Goal: Task Accomplishment & Management: Manage account settings

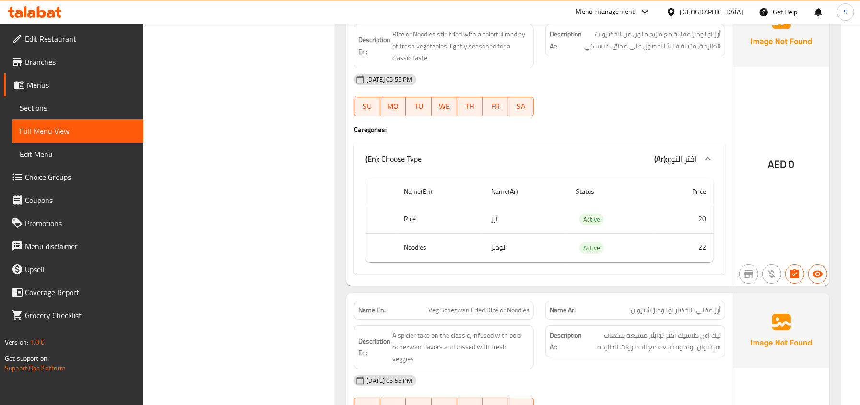
scroll to position [20478, 0]
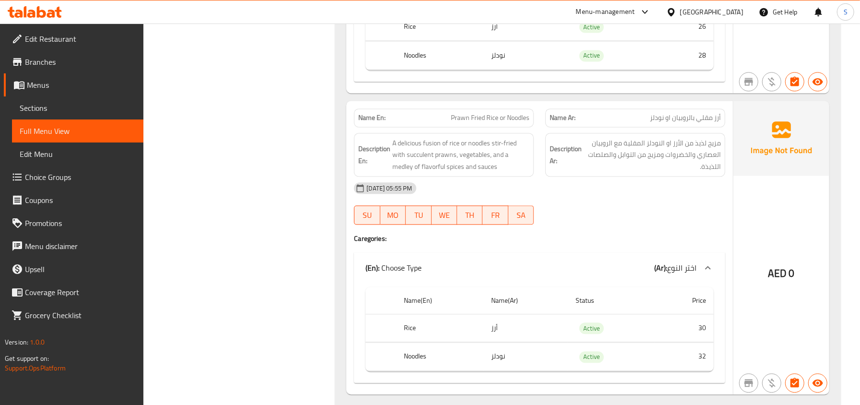
scroll to position [22206, 0]
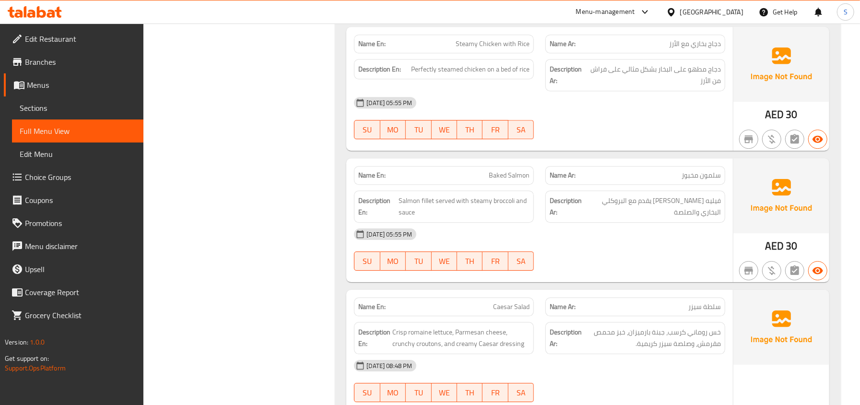
scroll to position [22718, 0]
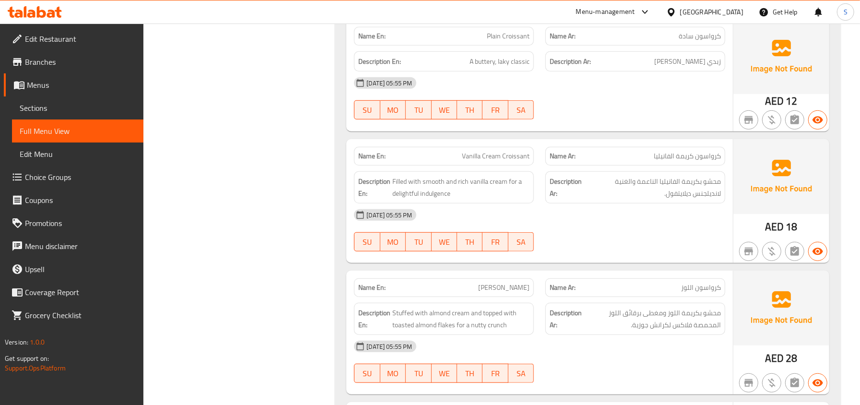
scroll to position [26237, 0]
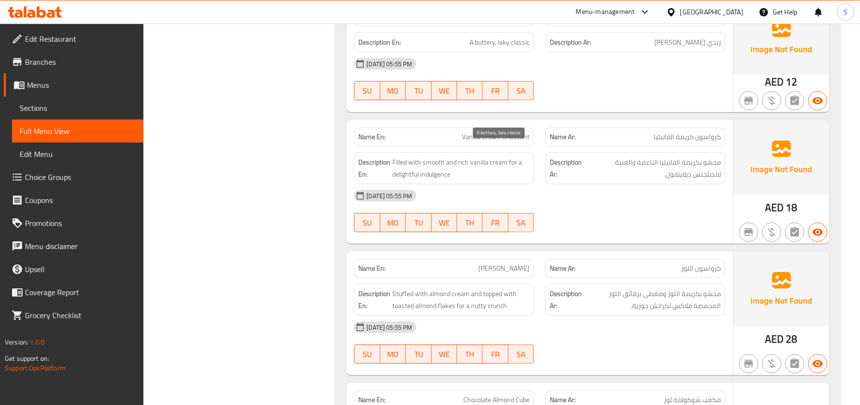
click at [482, 48] on span "A buttery, laky classic" at bounding box center [500, 42] width 60 height 12
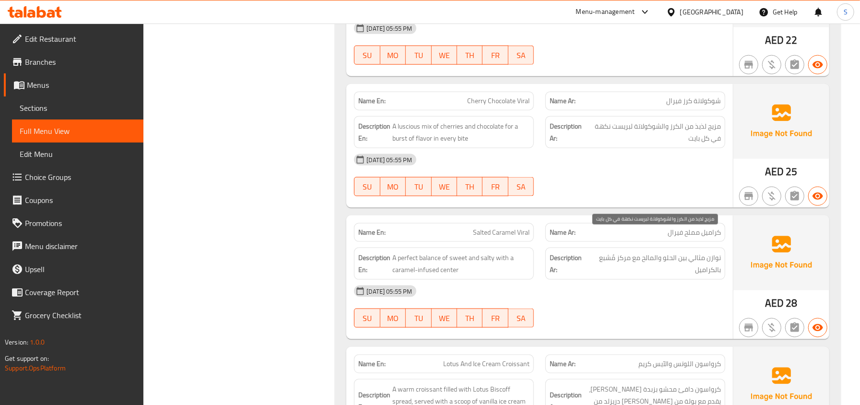
scroll to position [26685, 0]
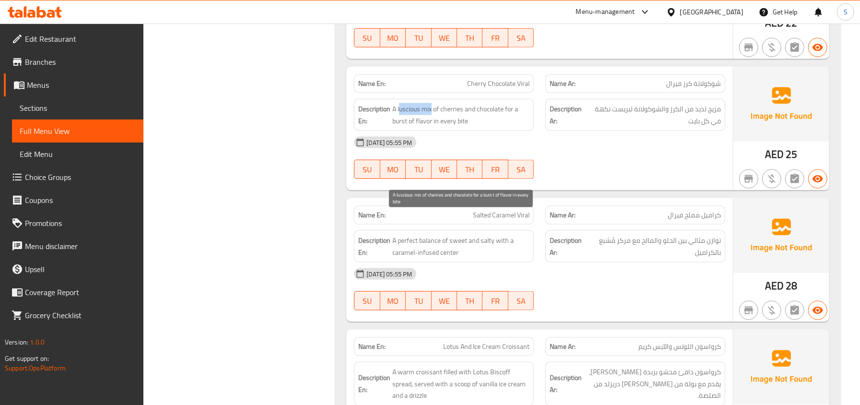
drag, startPoint x: 433, startPoint y: 220, endPoint x: 400, endPoint y: 221, distance: 33.1
click at [400, 127] on span "A luscious mix of cherries and chocolate for a burst of flavor in every bite" at bounding box center [461, 115] width 137 height 24
click at [484, 127] on span "A luscious mix of cherries and chocolate for a burst of flavor in every bite" at bounding box center [461, 115] width 137 height 24
click at [459, 127] on span "A luscious mix of cherries and chocolate for a burst of flavor in every bite" at bounding box center [461, 115] width 137 height 24
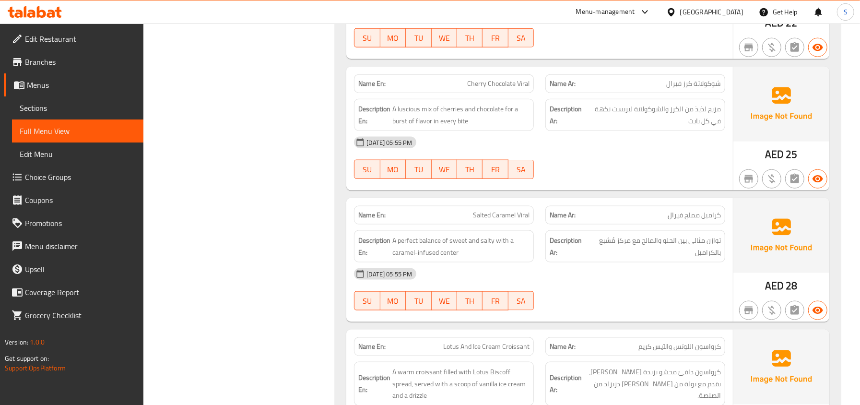
drag, startPoint x: 498, startPoint y: 239, endPoint x: 511, endPoint y: 198, distance: 43.1
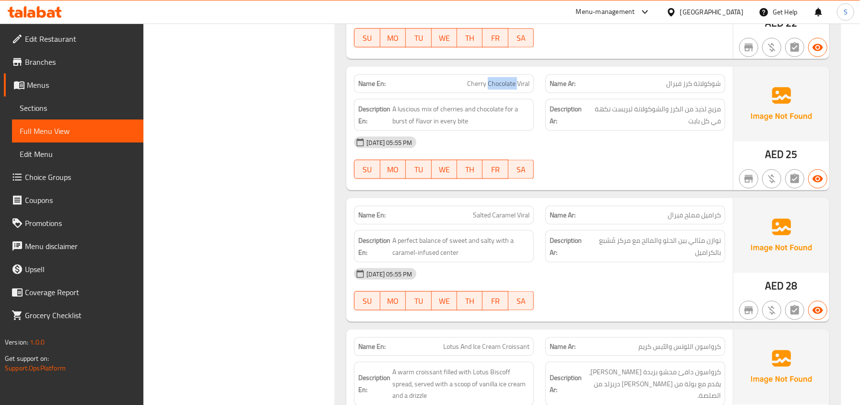
copy span "Cherry Chocolate Viral"
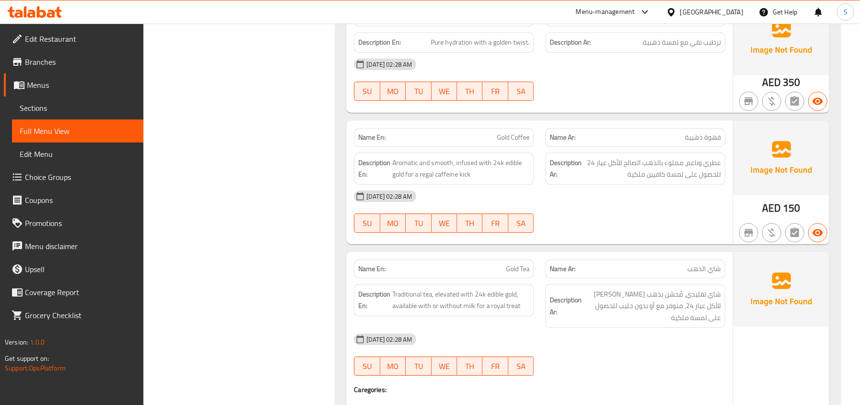
scroll to position [30844, 0]
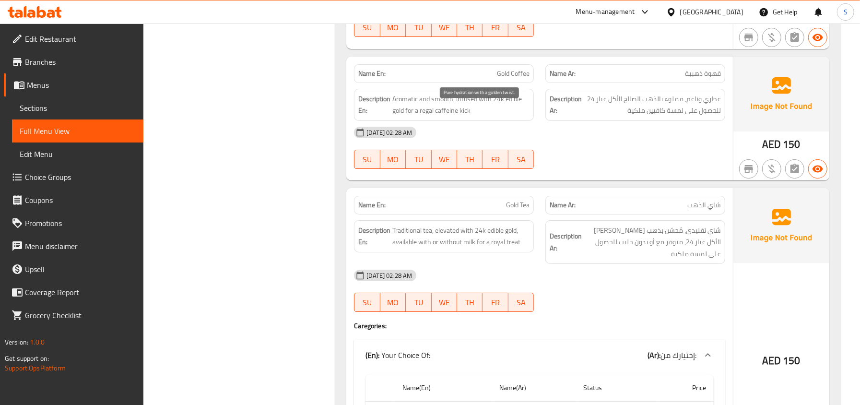
copy span "hydration"
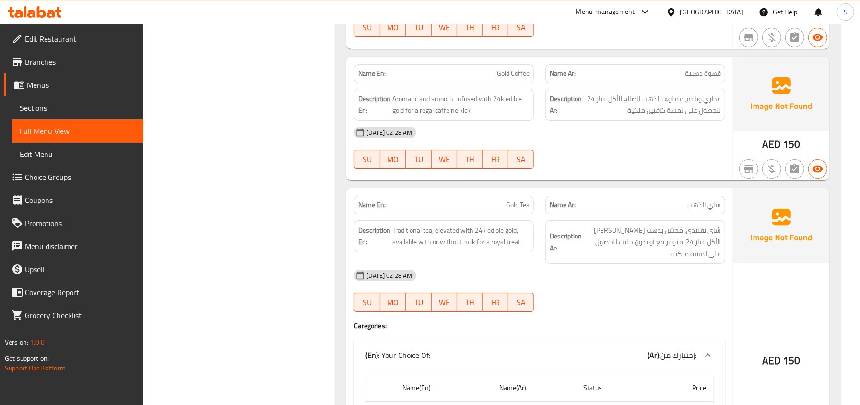
copy span "Pure"
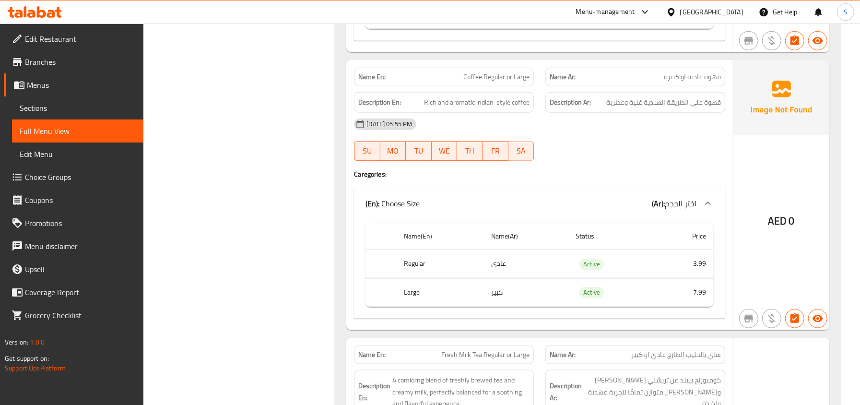
scroll to position [31612, 0]
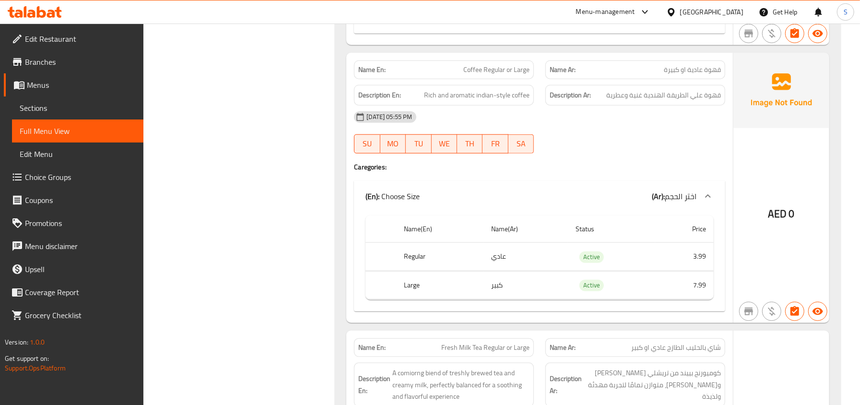
click at [464, 101] on span "Rich and aromatic indian-style coffee" at bounding box center [477, 95] width 106 height 12
copy span "aromatic"
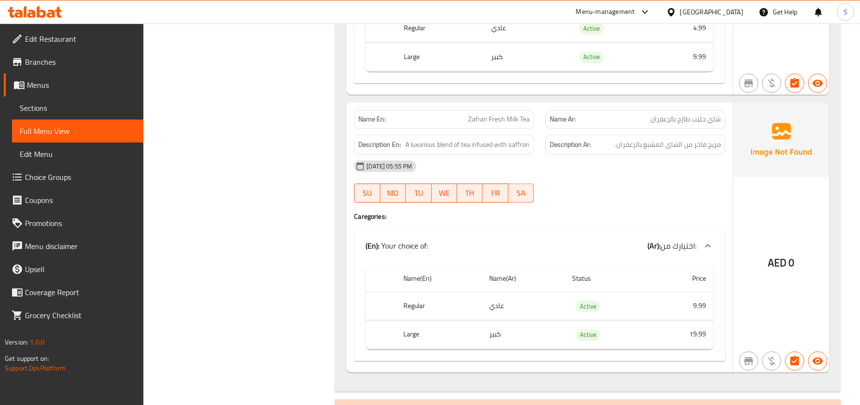
scroll to position [32508, 0]
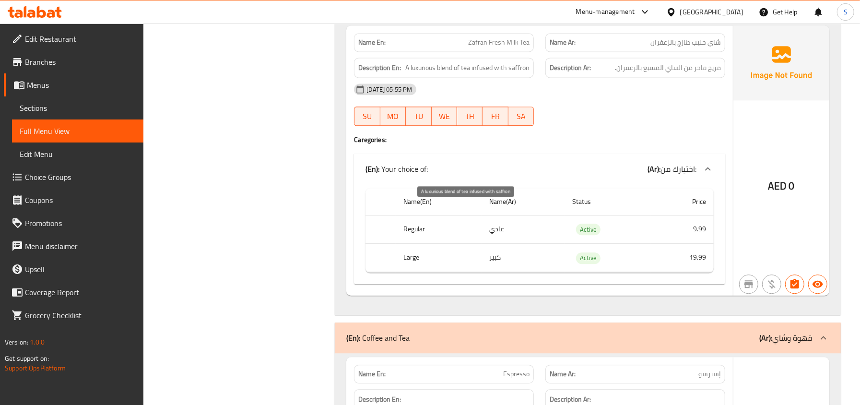
click at [462, 74] on span "A luxurious blend of tea infused with saffron" at bounding box center [468, 68] width 124 height 12
click at [517, 74] on span "A luxurious blend of tea infused with saffron" at bounding box center [468, 68] width 124 height 12
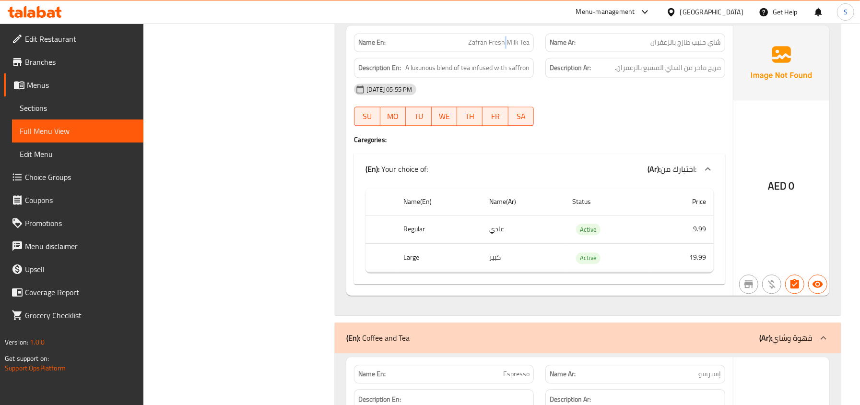
copy span "Zafran Fresh Milk Tea"
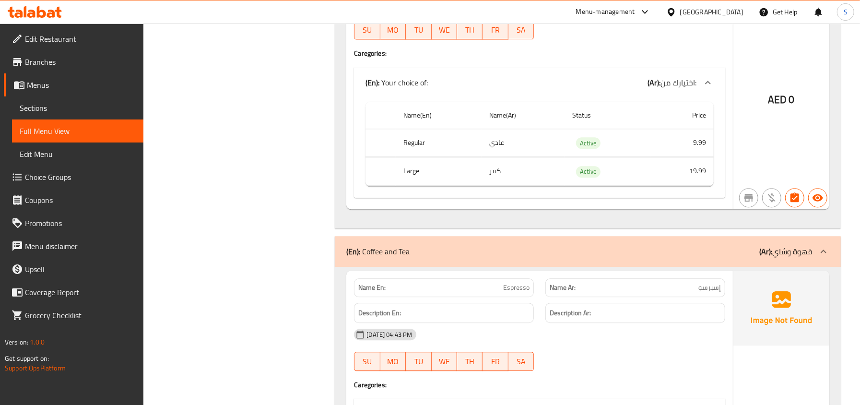
scroll to position [32572, 0]
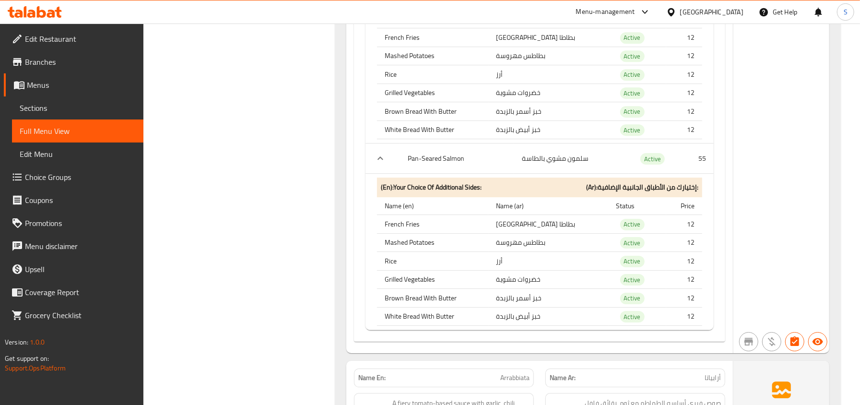
scroll to position [9901, 0]
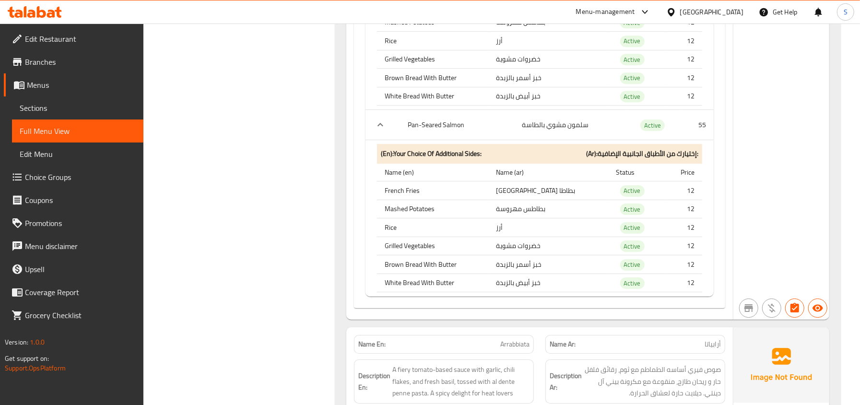
click at [35, 12] on icon at bounding box center [31, 14] width 8 height 8
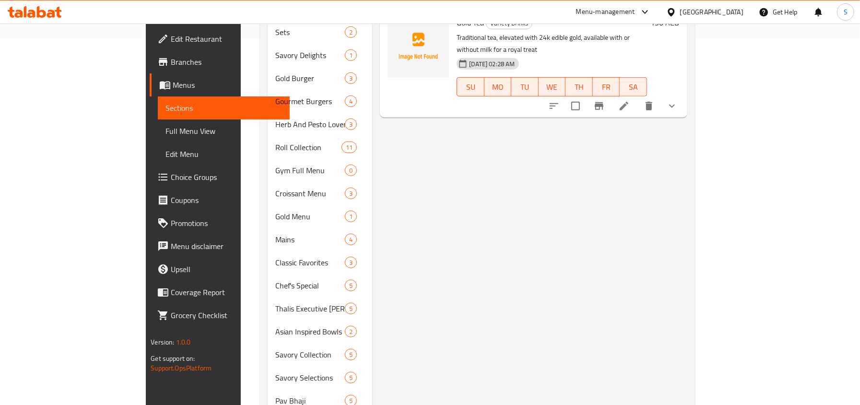
scroll to position [229, 0]
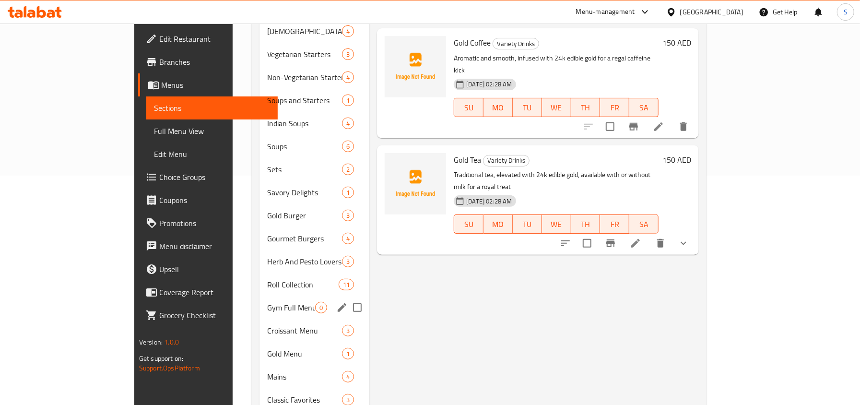
click at [347, 298] on input "Menu sections" at bounding box center [357, 308] width 20 height 20
checkbox input "true"
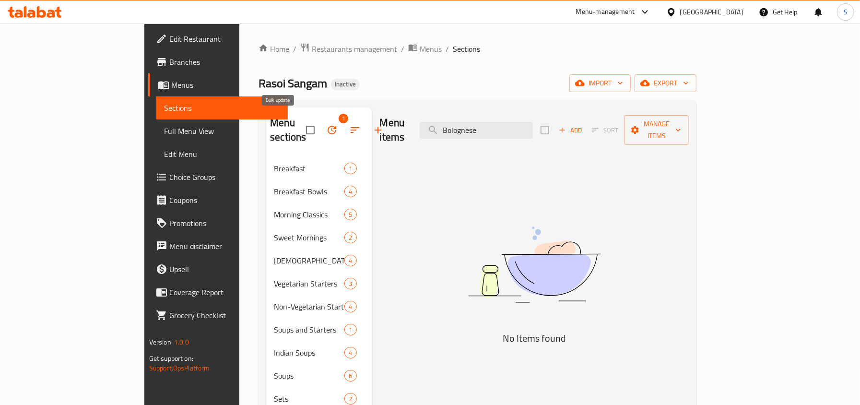
click at [328, 126] on icon "button" at bounding box center [332, 130] width 9 height 9
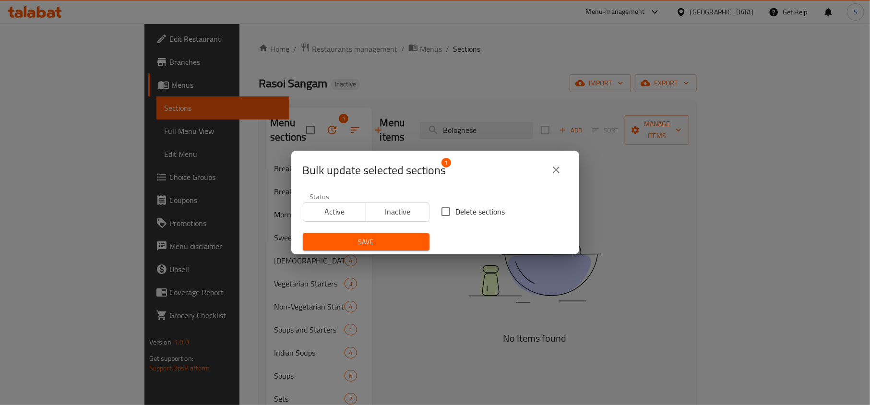
click at [456, 208] on span "Delete sections" at bounding box center [480, 212] width 49 height 12
click at [452, 208] on input "Delete sections" at bounding box center [446, 212] width 20 height 20
checkbox input "true"
click at [379, 239] on span "Save" at bounding box center [365, 242] width 111 height 12
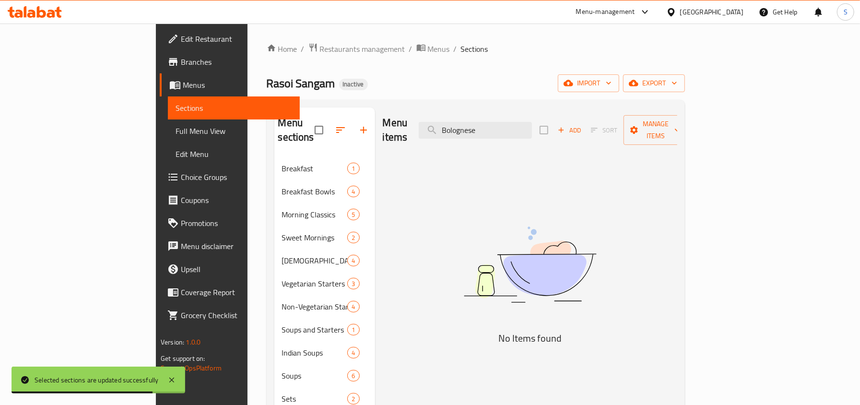
click at [532, 122] on input "Bolognese" at bounding box center [475, 130] width 113 height 17
paste input "Gold Souvenir Tea - With"
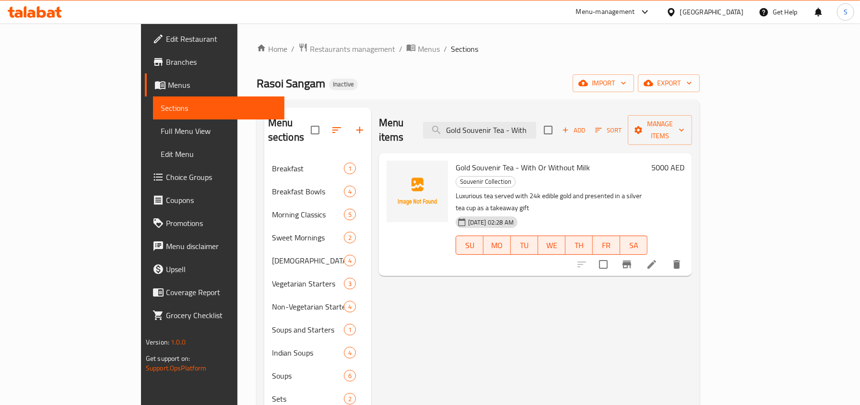
type input "Gold Souvenir Tea - With"
drag, startPoint x: 791, startPoint y: 224, endPoint x: 690, endPoint y: 116, distance: 147.7
drag, startPoint x: 515, startPoint y: 152, endPoint x: 549, endPoint y: 151, distance: 34.6
click at [549, 160] on span "Gold Souvenir Tea - With Or Without Milk" at bounding box center [523, 167] width 134 height 14
copy span "ithout Mil"
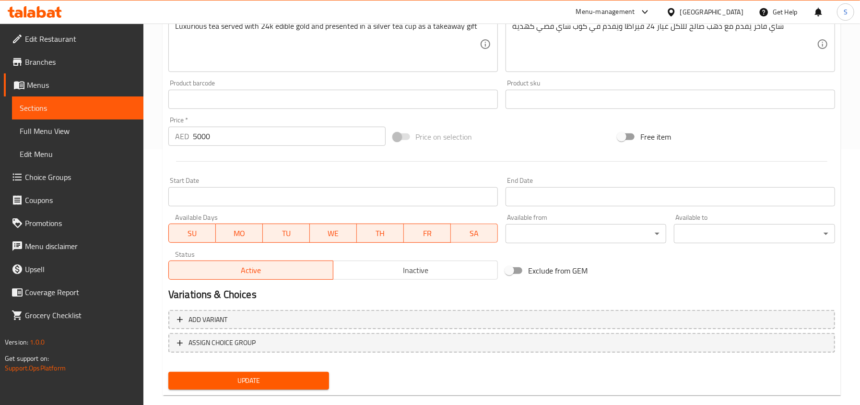
scroll to position [273, 0]
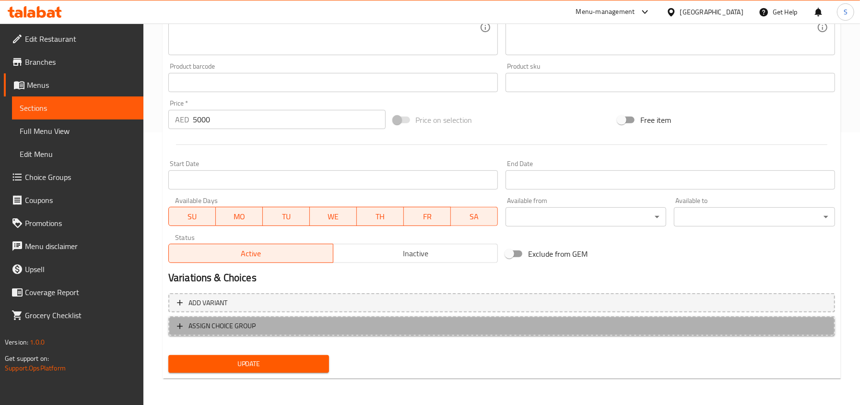
click at [221, 326] on span "ASSIGN CHOICE GROUP" at bounding box center [222, 326] width 67 height 12
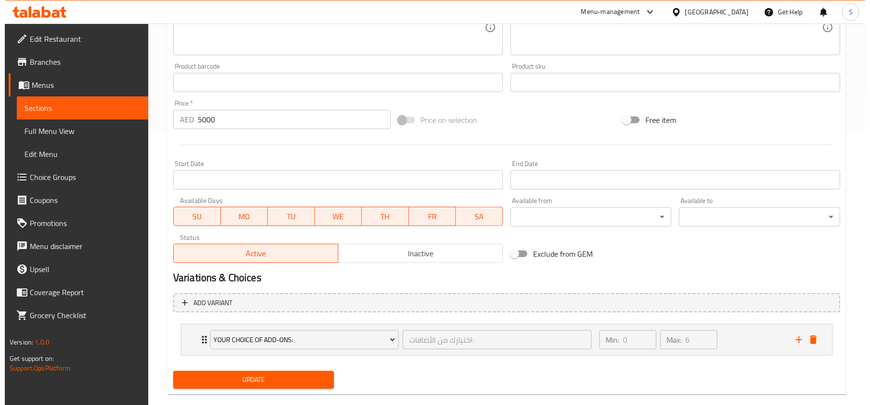
scroll to position [290, 0]
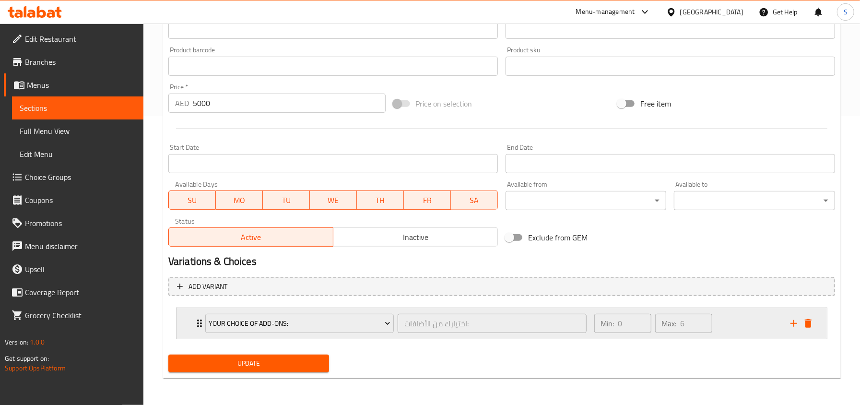
click at [201, 321] on div "Your Choice Of Add-ons: اختيارك من الأضافات: ​" at bounding box center [396, 323] width 393 height 31
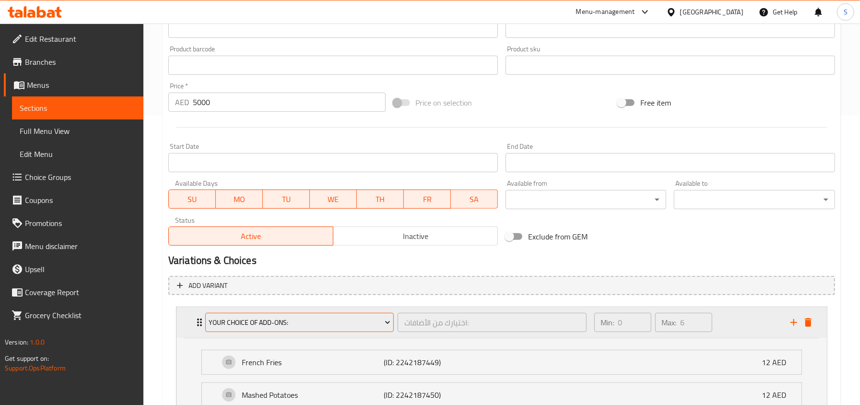
click at [241, 319] on span "Your Choice Of Add-ons:" at bounding box center [300, 323] width 182 height 12
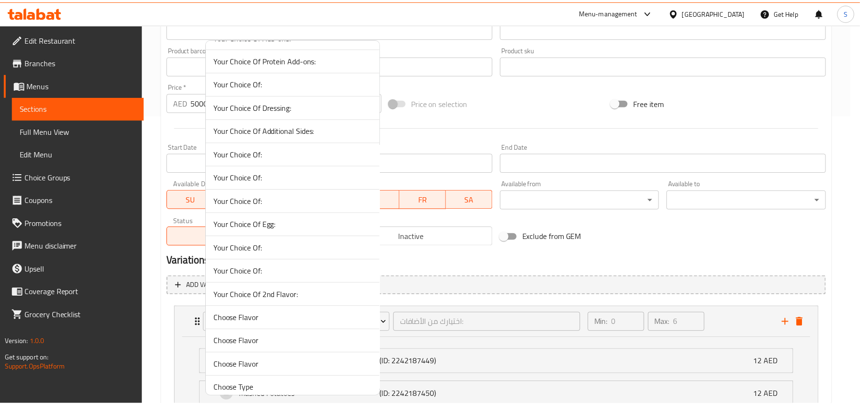
scroll to position [0, 0]
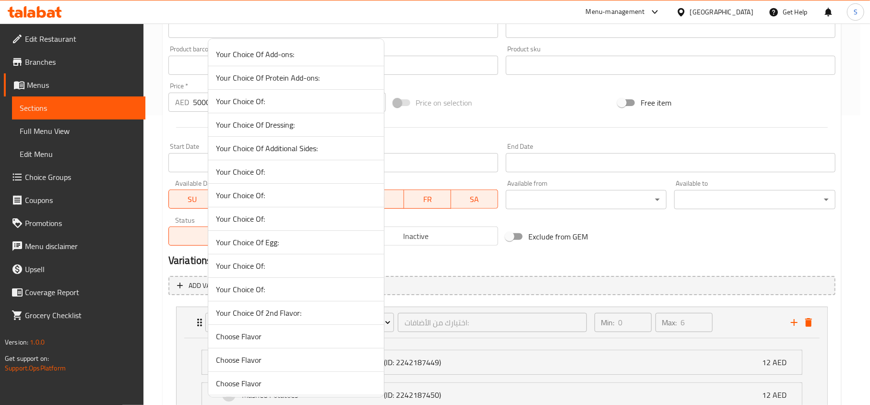
click at [256, 104] on span "Your Choice Of:" at bounding box center [296, 101] width 160 height 12
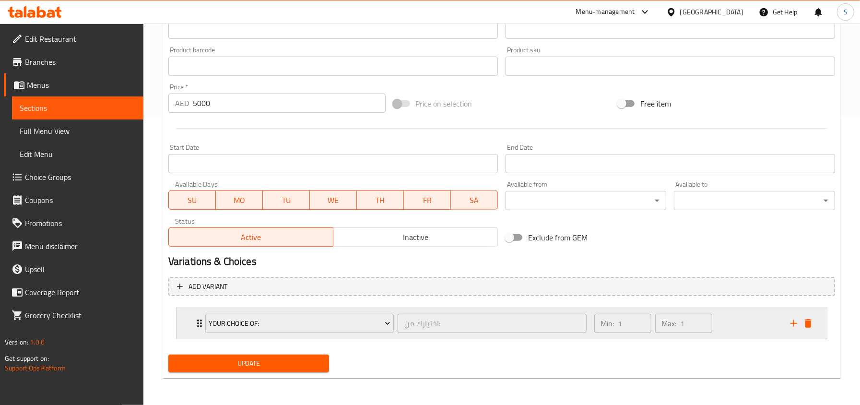
click at [191, 325] on div "Your Choice Of: اختيارك من: ​ Min: 1 ​ Max: 1 ​" at bounding box center [502, 323] width 651 height 31
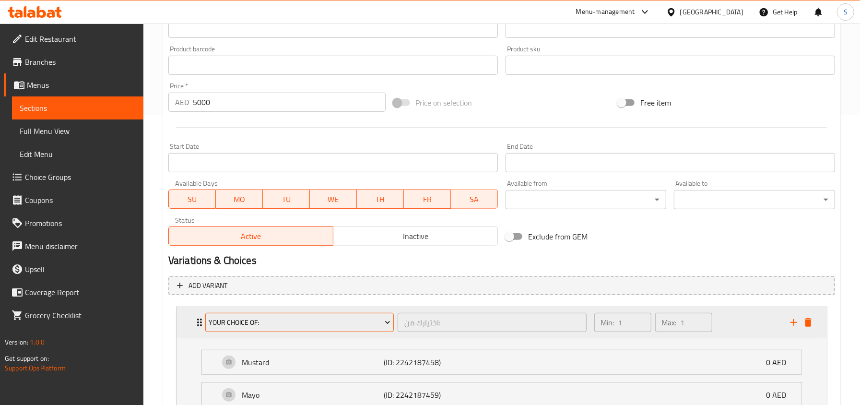
click at [223, 317] on span "Your Choice Of:" at bounding box center [300, 323] width 182 height 12
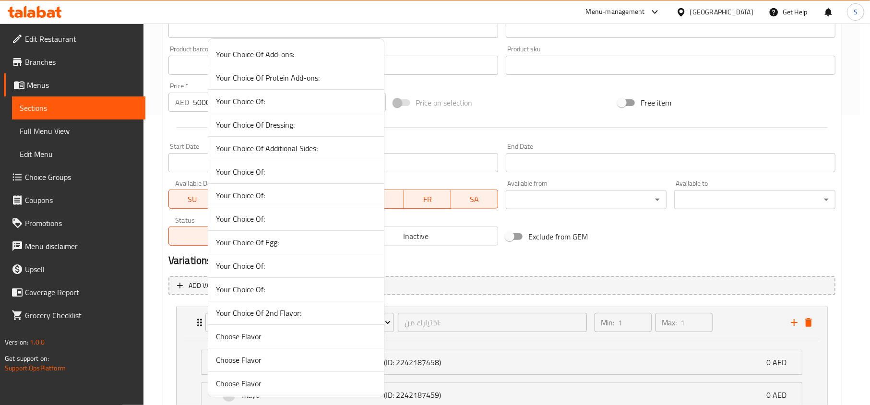
click at [246, 169] on span "Your Choice Of:" at bounding box center [296, 172] width 160 height 12
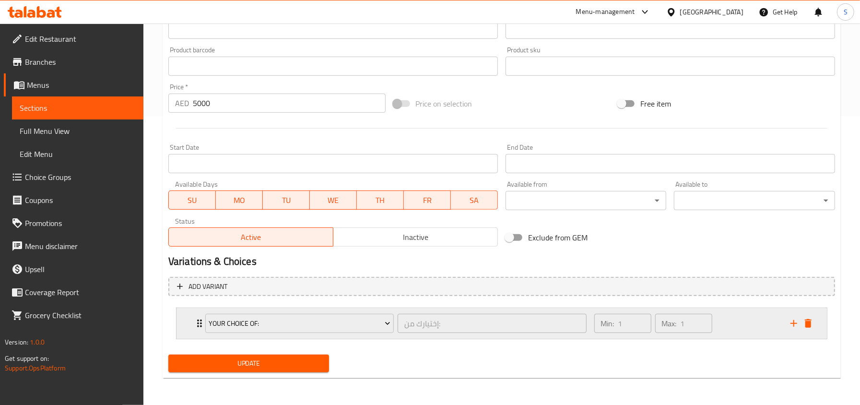
click at [193, 331] on div "Your Choice Of: إختيارك من: ​ Min: 1 ​ Max: 1 ​" at bounding box center [502, 323] width 651 height 31
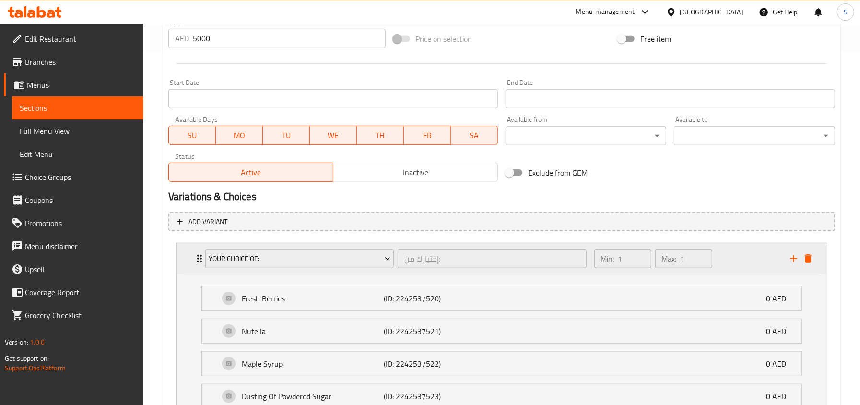
click at [252, 246] on div "Your Choice Of: إختيارك من: ​" at bounding box center [396, 258] width 393 height 31
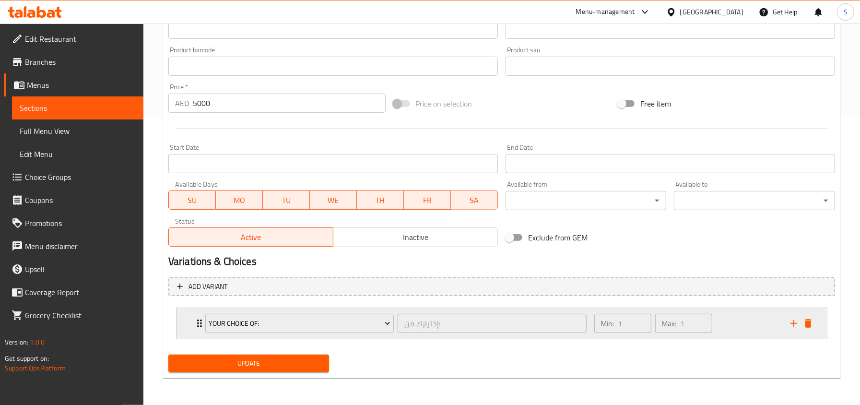
scroll to position [290, 0]
click at [219, 321] on span "Your Choice Of:" at bounding box center [300, 324] width 182 height 12
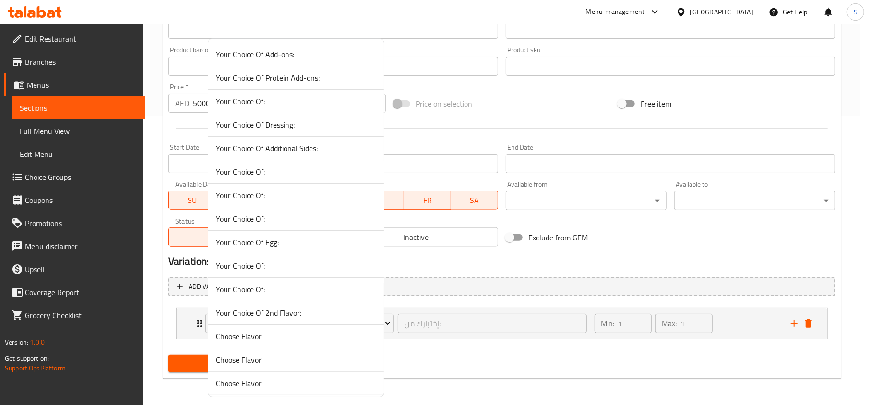
click at [265, 198] on span "Your Choice Of:" at bounding box center [296, 196] width 160 height 12
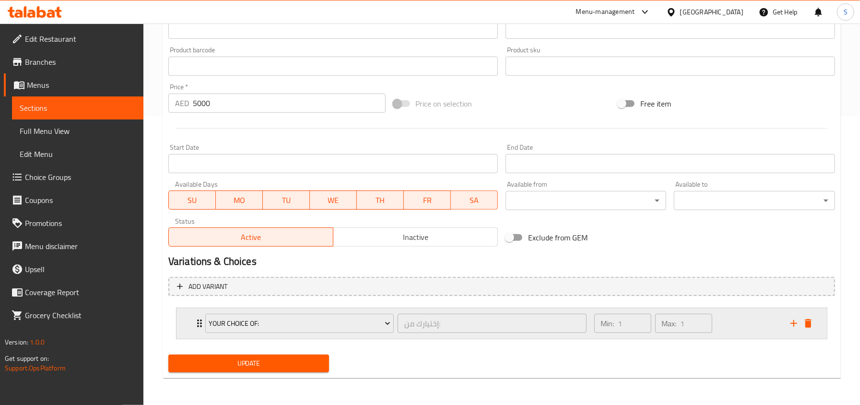
click at [197, 326] on icon "Expand" at bounding box center [200, 324] width 12 height 12
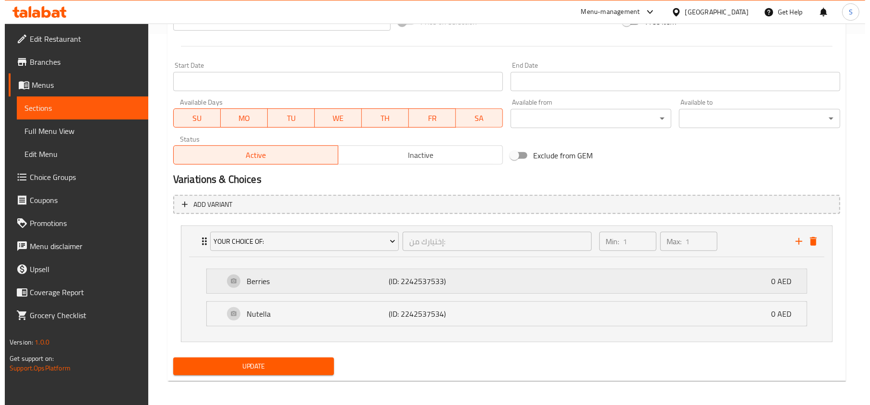
scroll to position [375, 0]
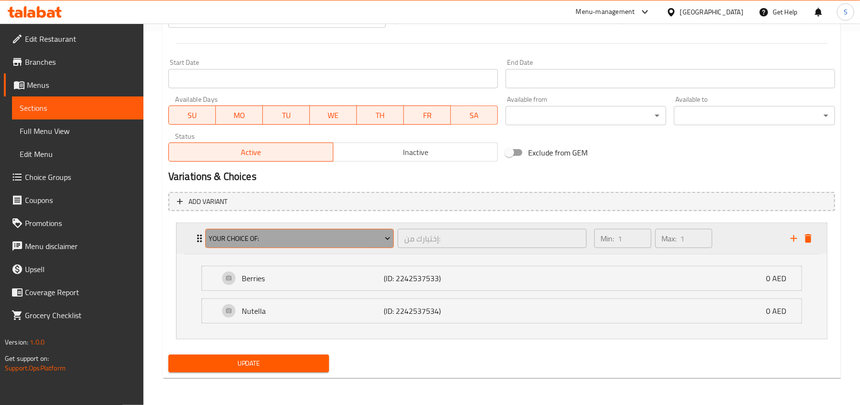
click at [260, 233] on span "Your Choice Of:" at bounding box center [300, 239] width 182 height 12
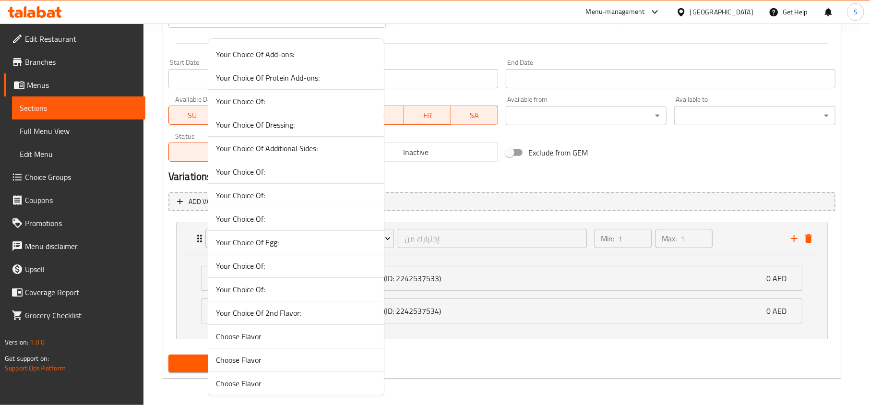
click at [248, 225] on span "Your Choice Of:" at bounding box center [296, 219] width 160 height 12
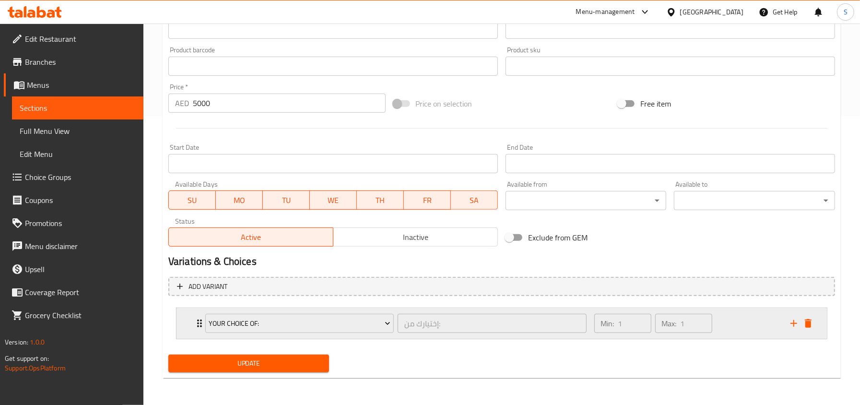
click at [196, 320] on icon "Expand" at bounding box center [200, 324] width 12 height 12
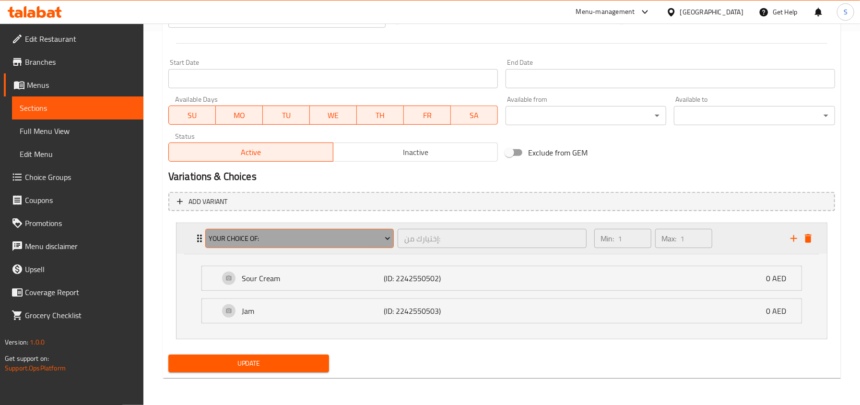
click at [256, 235] on span "Your Choice Of:" at bounding box center [300, 239] width 182 height 12
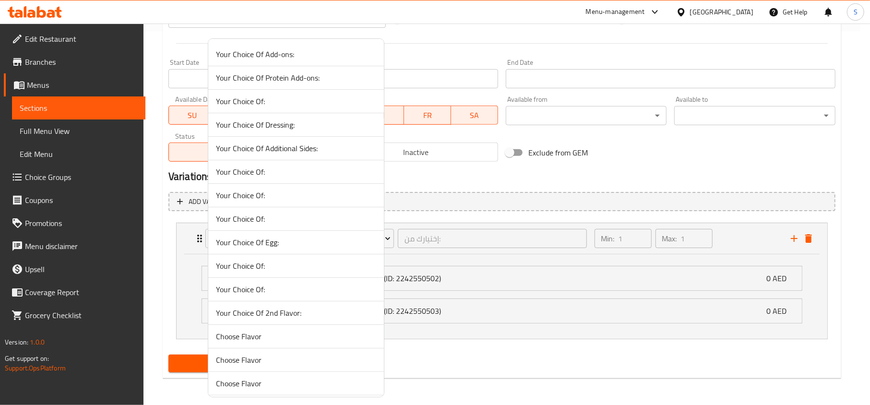
click at [265, 269] on span "Your Choice Of:" at bounding box center [296, 266] width 160 height 12
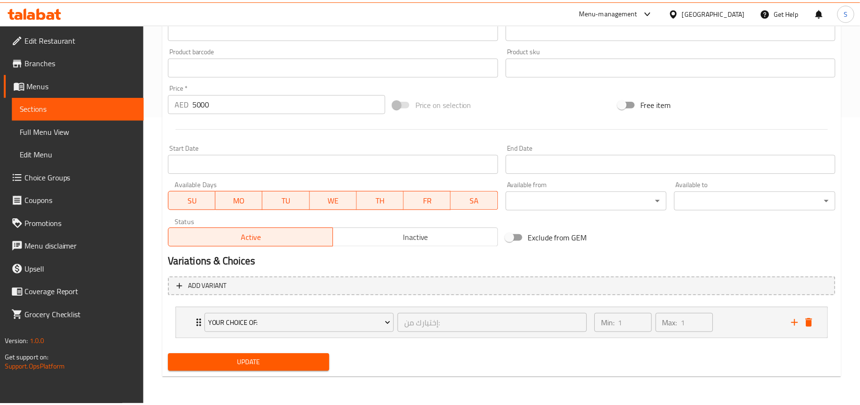
scroll to position [290, 0]
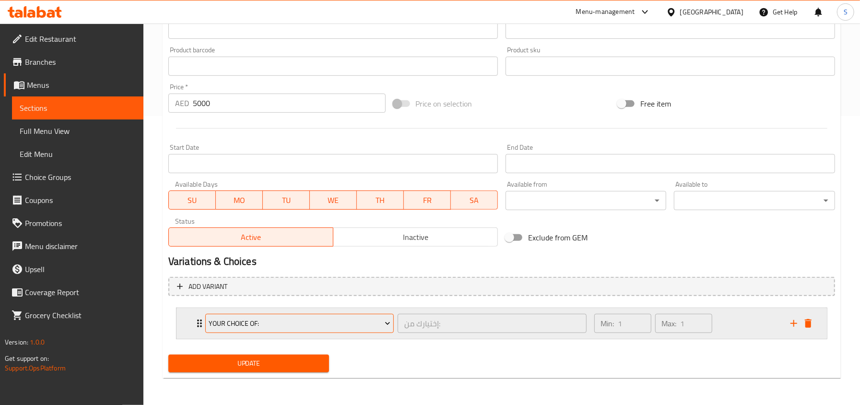
click at [235, 318] on span "Your Choice Of:" at bounding box center [300, 324] width 182 height 12
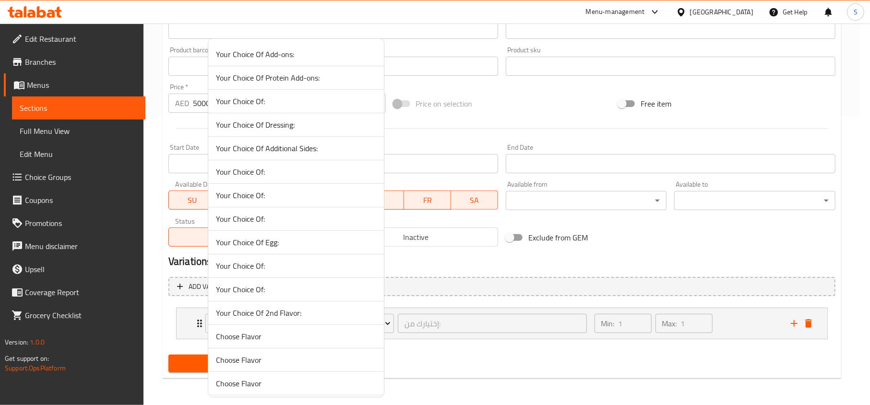
click at [179, 329] on div at bounding box center [435, 202] width 870 height 405
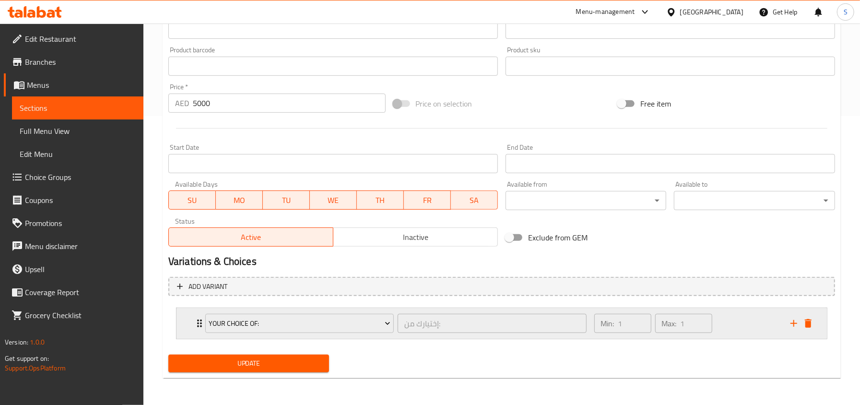
click at [196, 323] on icon "Expand" at bounding box center [200, 324] width 12 height 12
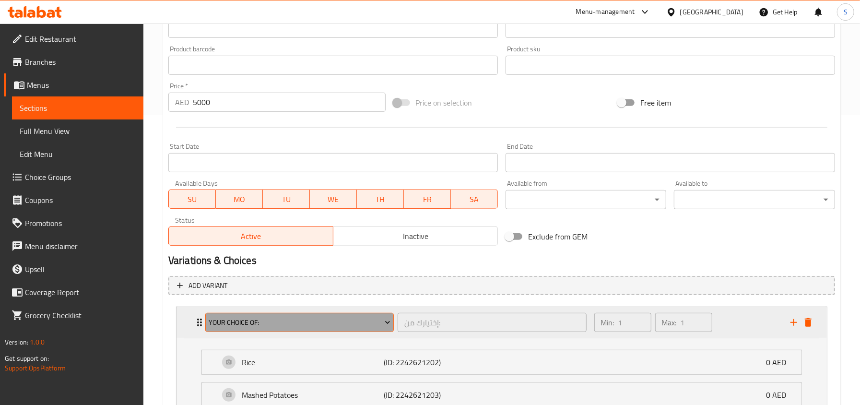
click at [239, 315] on button "Your Choice Of:" at bounding box center [299, 322] width 189 height 19
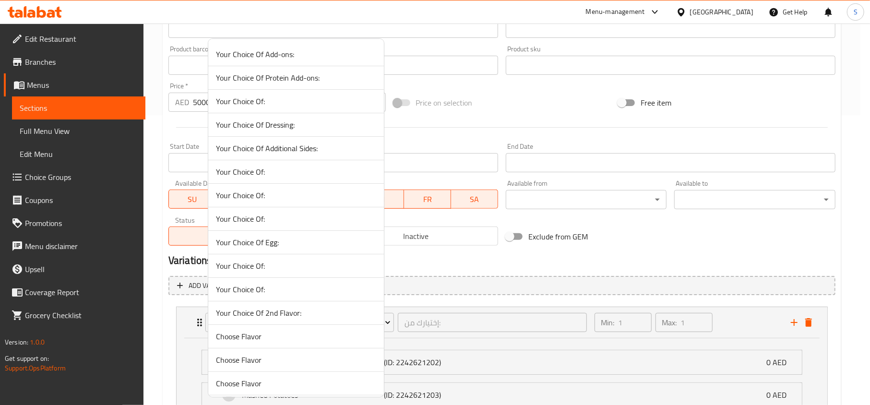
click at [267, 286] on span "Your Choice Of:" at bounding box center [296, 290] width 160 height 12
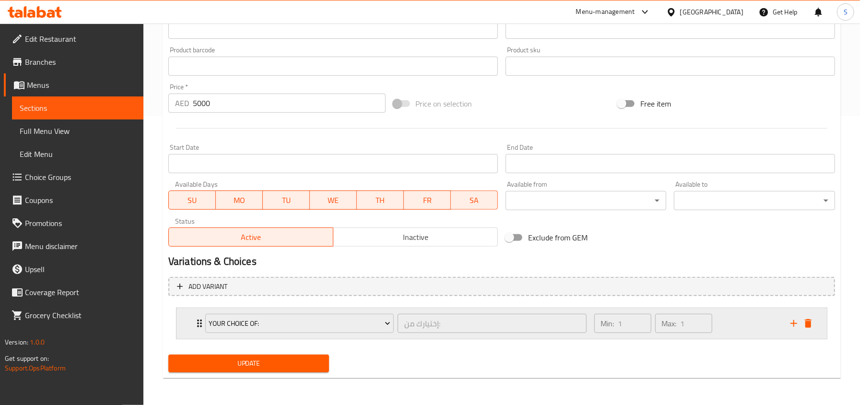
click at [202, 321] on div "Your Choice Of: إختيارك من: ​" at bounding box center [396, 323] width 393 height 31
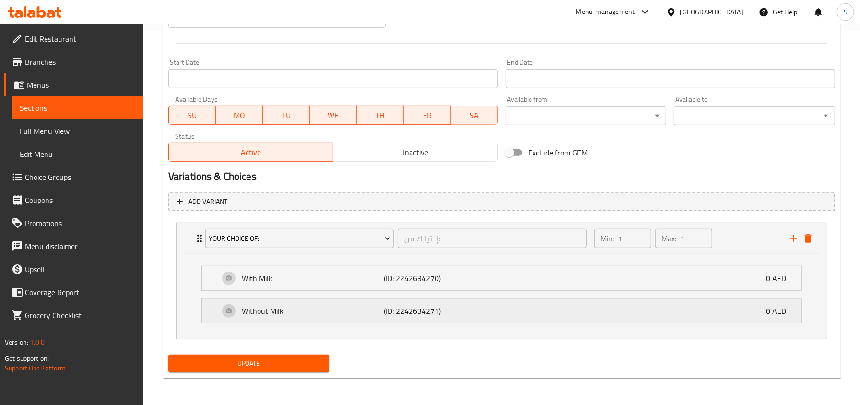
scroll to position [375, 0]
click at [279, 359] on span "Update" at bounding box center [249, 364] width 146 height 12
click at [55, 83] on span "Menus" at bounding box center [81, 85] width 109 height 12
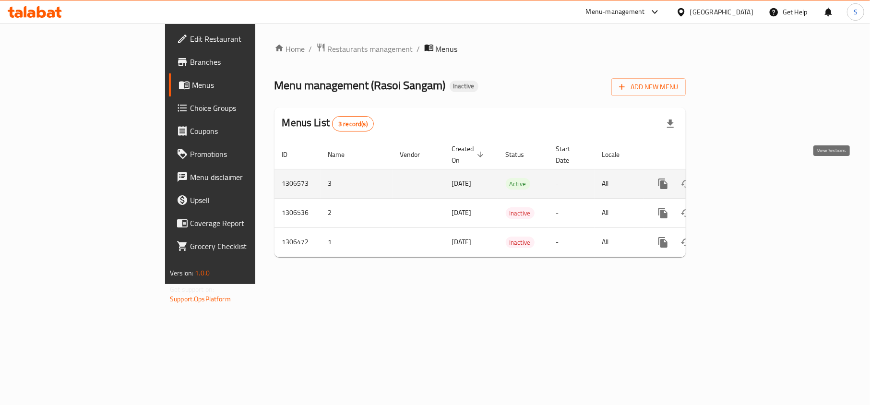
click at [738, 178] on icon "enhanced table" at bounding box center [733, 184] width 12 height 12
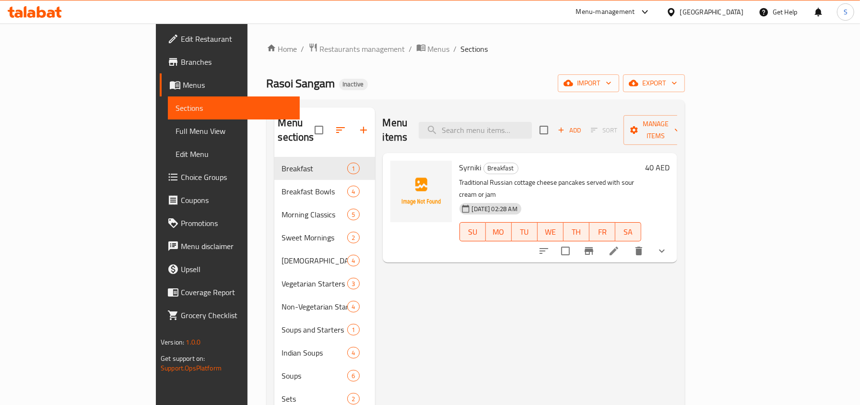
click at [500, 130] on input "search" at bounding box center [475, 130] width 113 height 17
paste input "soy-based sauc"
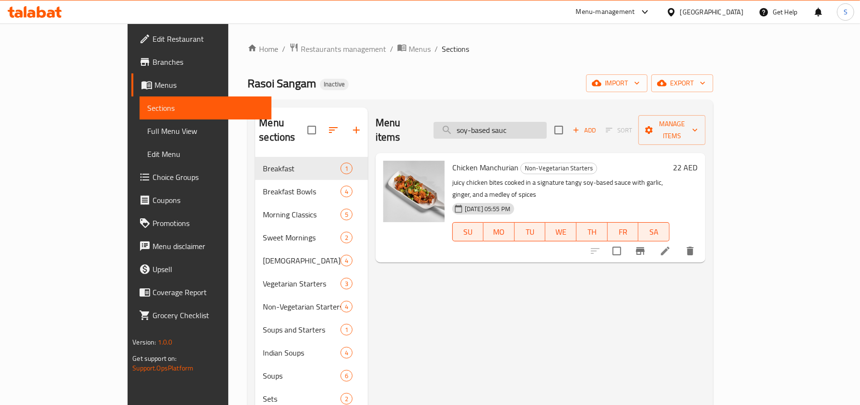
click at [534, 123] on input "soy-based sauc" at bounding box center [490, 130] width 113 height 17
paste input "m Of Mushroom So"
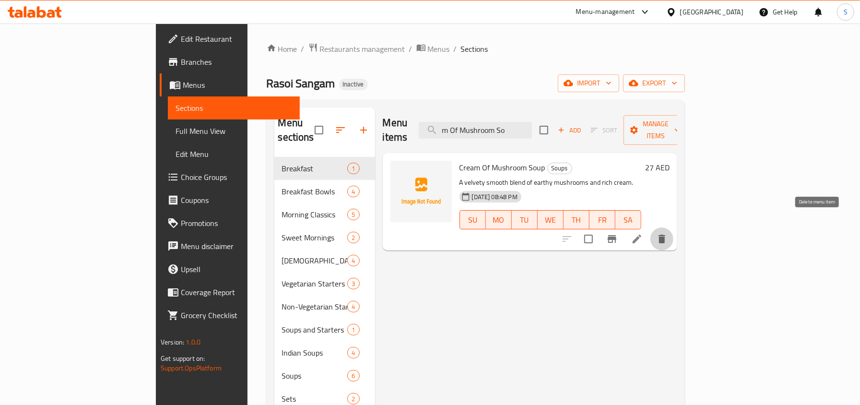
click at [666, 235] on icon "delete" at bounding box center [662, 239] width 7 height 9
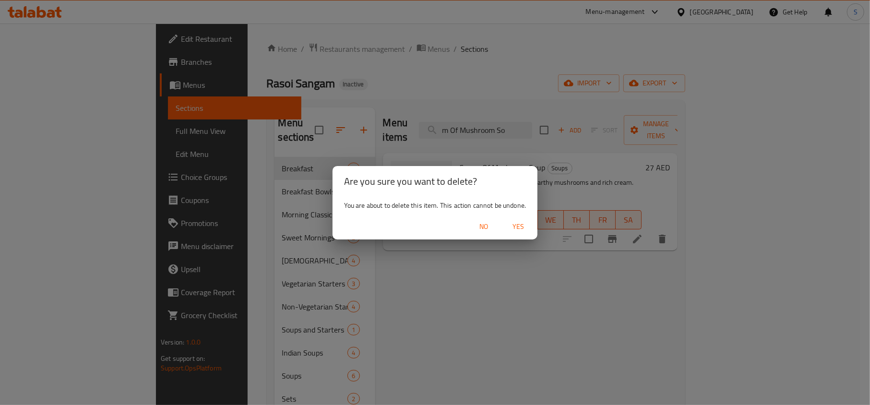
click at [518, 225] on span "Yes" at bounding box center [518, 227] width 23 height 12
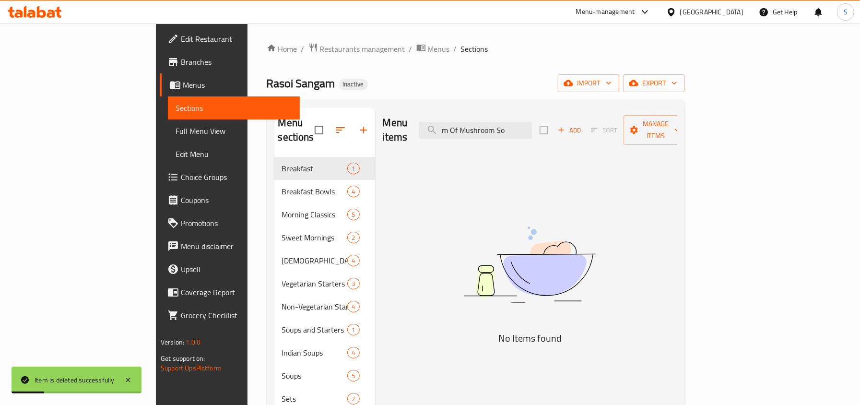
click at [453, 119] on div "Menu items m Of Mushroom So Add Sort Manage items" at bounding box center [530, 130] width 295 height 46
click at [549, 114] on div "Menu items m Of Mushroom So Add Sort Manage items" at bounding box center [530, 130] width 295 height 46
click at [532, 122] on input "m Of Mushroom So" at bounding box center [475, 130] width 113 height 17
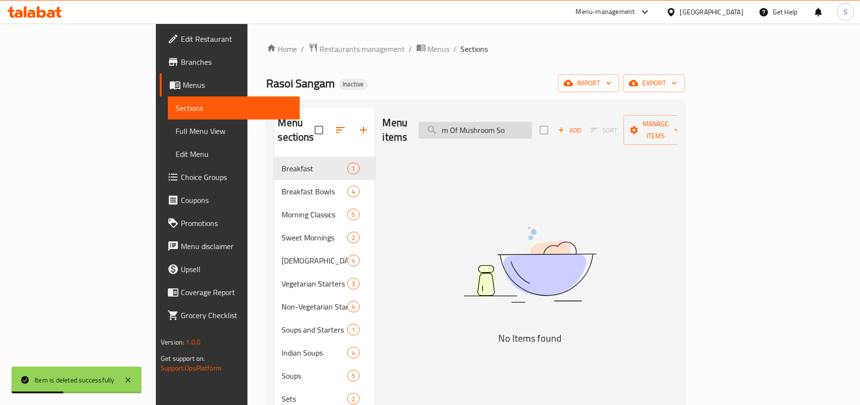
click at [532, 122] on input "m Of Mushroom So" at bounding box center [475, 130] width 113 height 17
paste input "hicken Soup And Vinaigrette Sal"
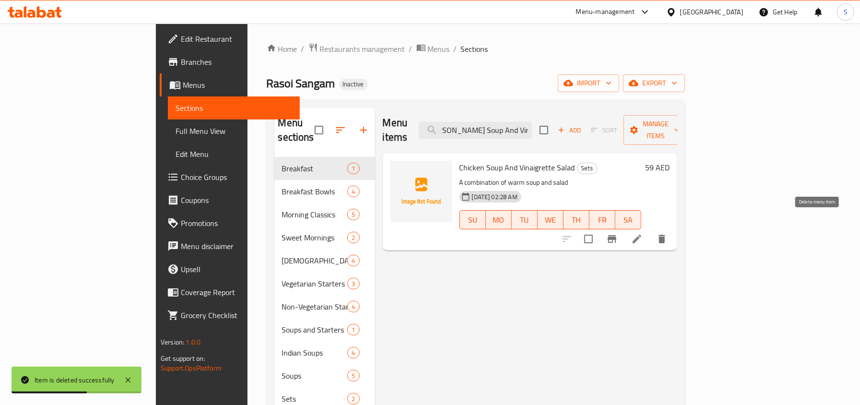
click at [668, 233] on icon "delete" at bounding box center [662, 239] width 12 height 12
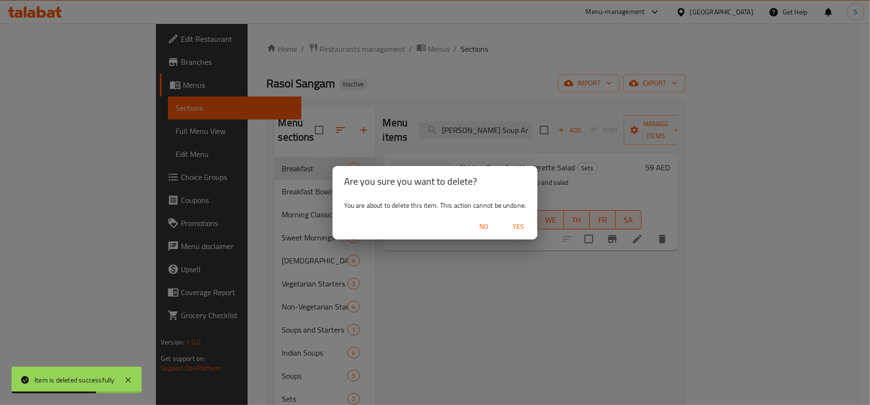
click at [515, 231] on span "Yes" at bounding box center [518, 227] width 23 height 12
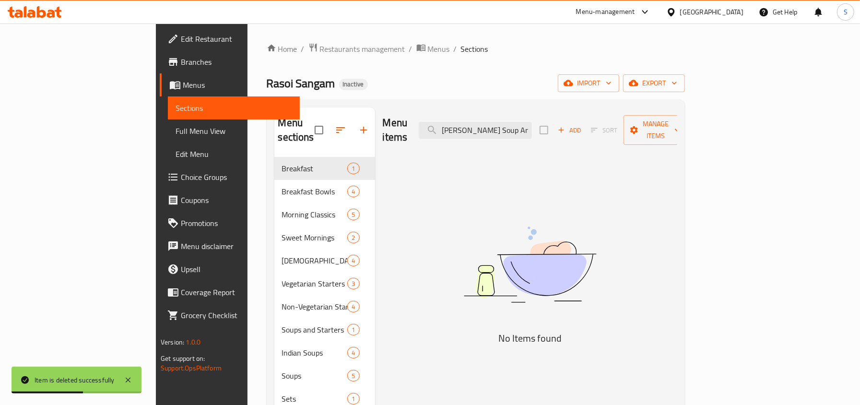
click at [525, 122] on input "hicken Soup And Vinaigrette Sal" at bounding box center [475, 130] width 113 height 17
paste input "erry Chocolate Vir"
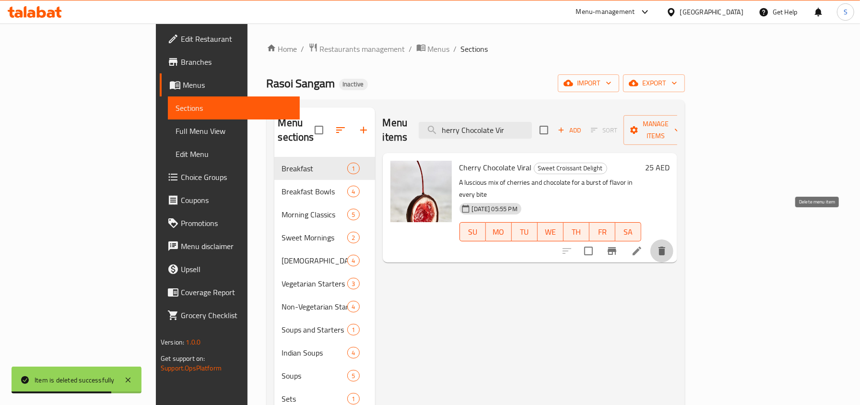
click at [666, 247] on icon "delete" at bounding box center [662, 251] width 7 height 9
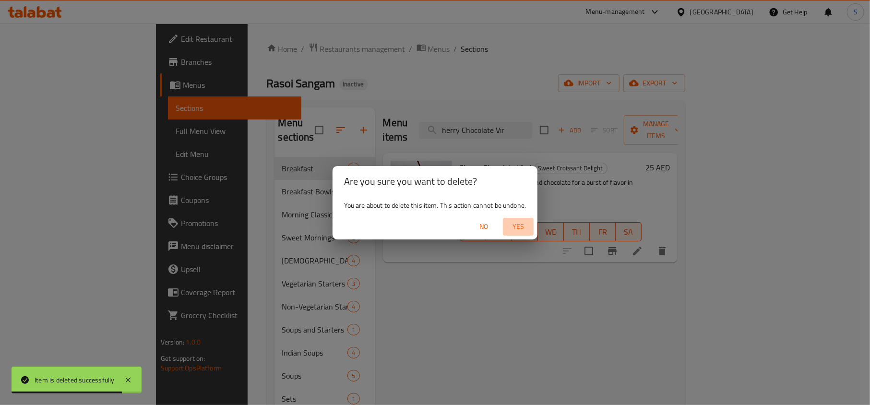
click at [522, 227] on span "Yes" at bounding box center [518, 227] width 23 height 12
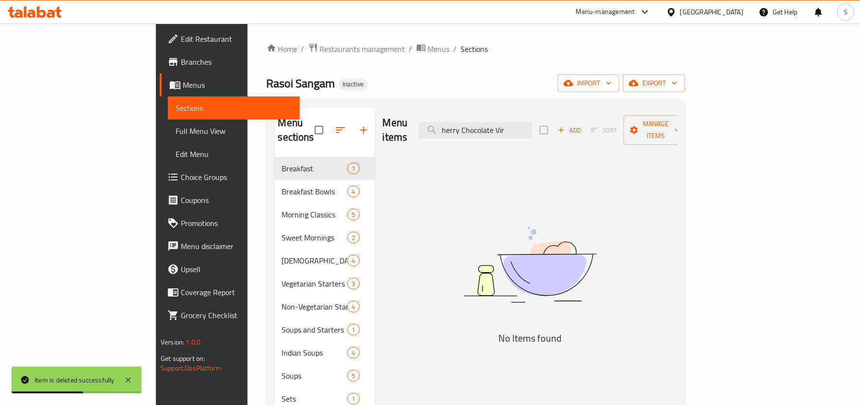
click at [515, 125] on input "herry Chocolate Vir" at bounding box center [475, 130] width 113 height 17
paste input "fran Fresh Milk T"
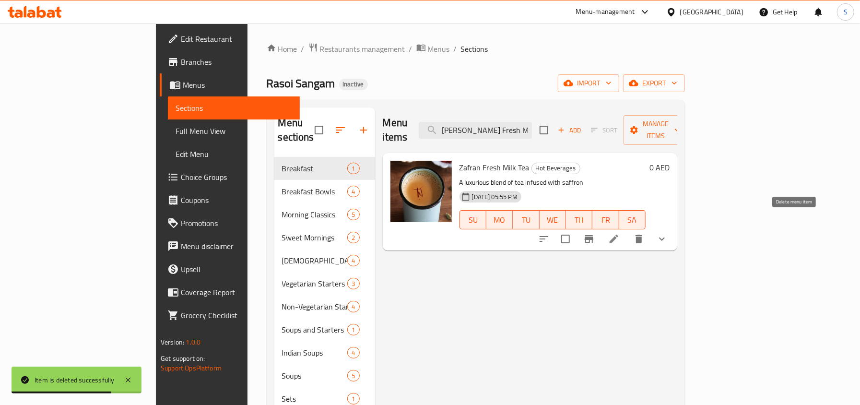
type input "fran Fresh Milk T"
click at [645, 233] on icon "delete" at bounding box center [639, 239] width 12 height 12
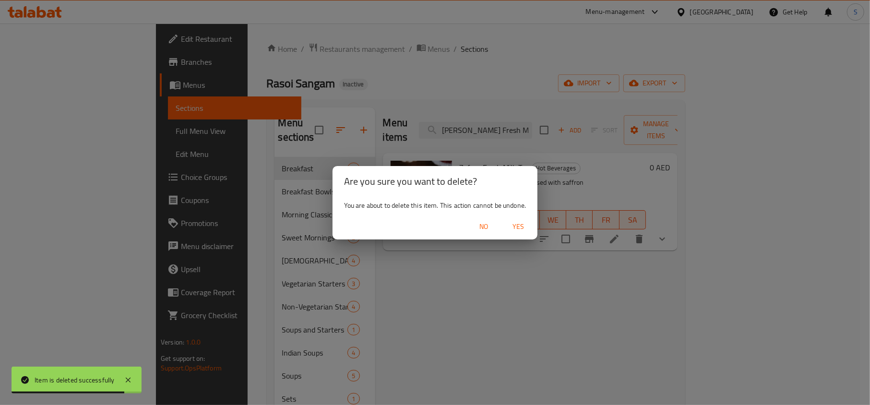
click at [523, 228] on span "Yes" at bounding box center [518, 227] width 23 height 12
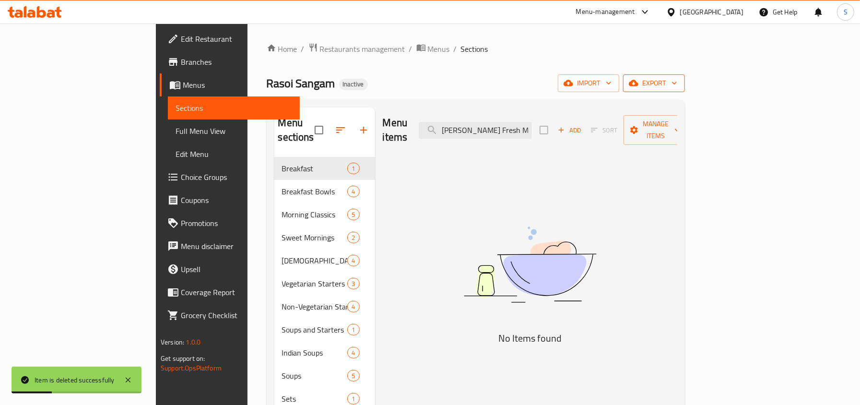
click at [678, 83] on span "export" at bounding box center [654, 83] width 47 height 12
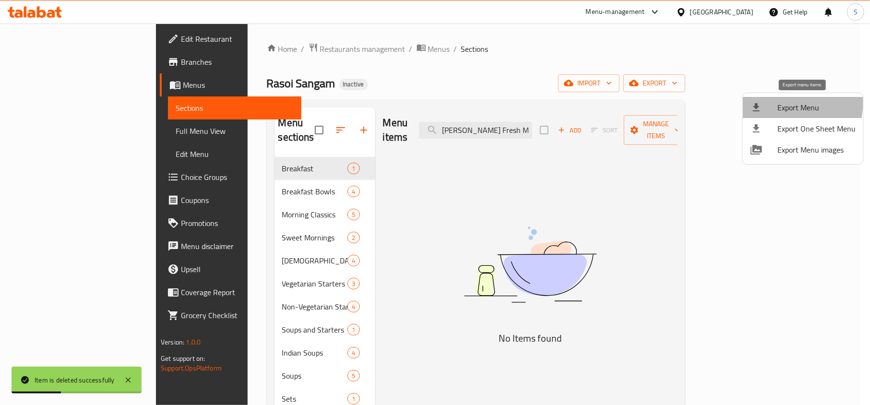
click at [774, 102] on div at bounding box center [764, 108] width 27 height 12
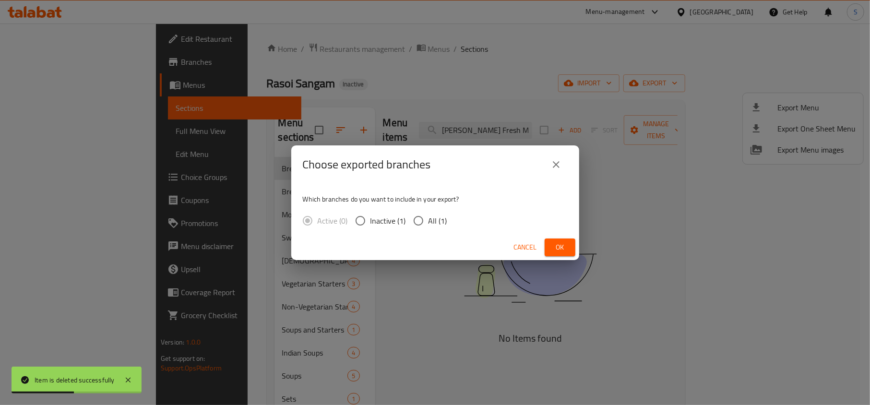
click at [425, 224] on input "All (1)" at bounding box center [418, 221] width 20 height 20
radio input "true"
click at [567, 244] on span "Ok" at bounding box center [559, 247] width 15 height 12
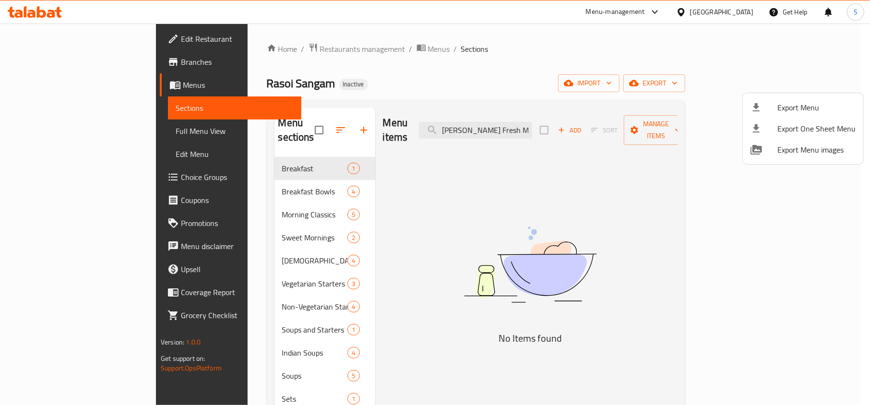
click at [85, 84] on div at bounding box center [435, 202] width 870 height 405
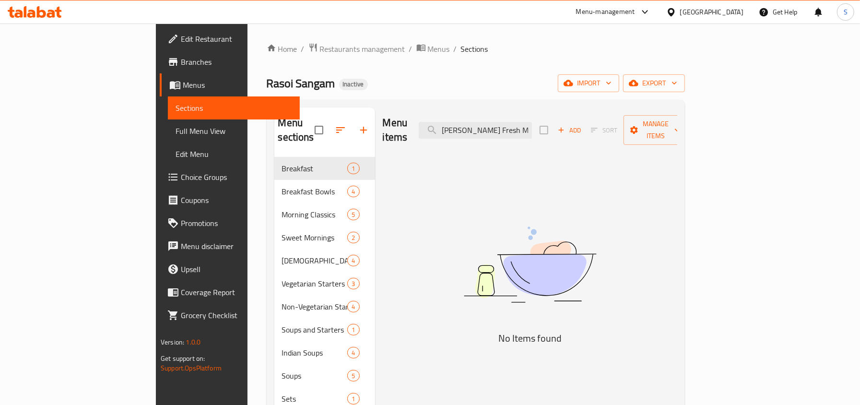
click at [183, 84] on span "Menus" at bounding box center [237, 85] width 109 height 12
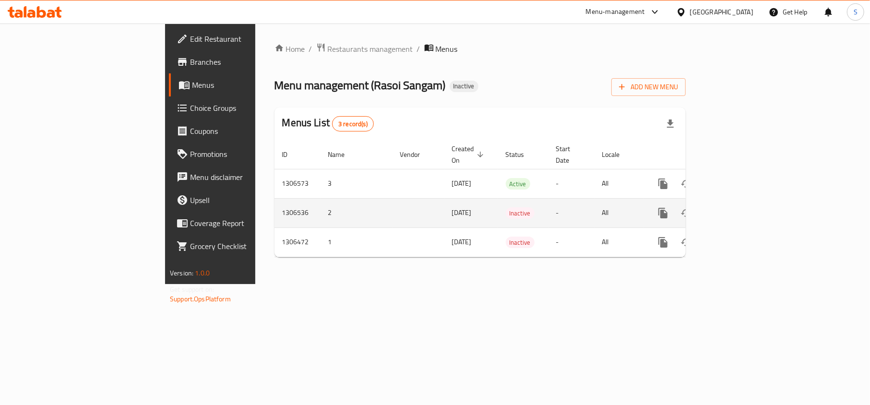
click at [738, 207] on icon "enhanced table" at bounding box center [733, 213] width 12 height 12
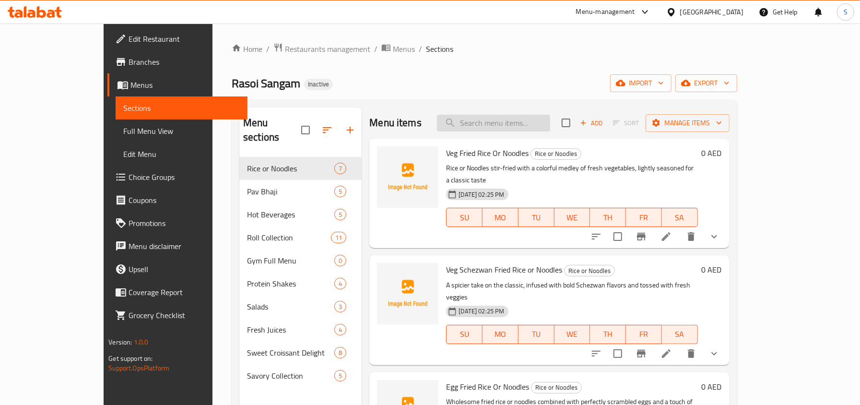
click at [532, 131] on input "search" at bounding box center [493, 123] width 113 height 17
paste input "ream Of Mushroom S"
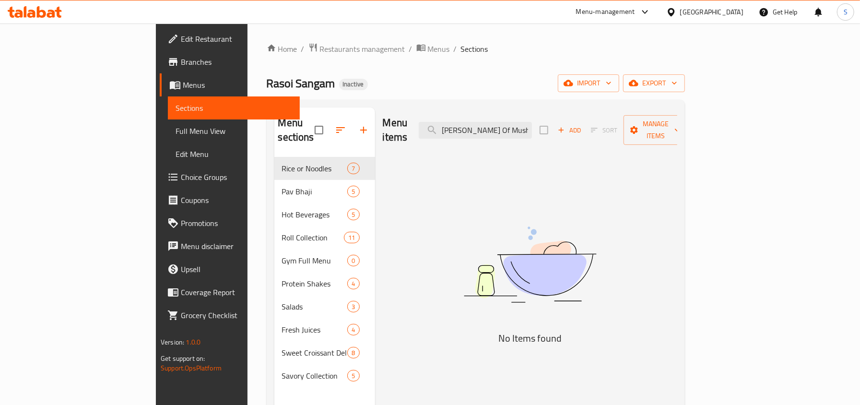
type input "ream Of Mushroom S"
click at [160, 77] on link "Menus" at bounding box center [230, 84] width 140 height 23
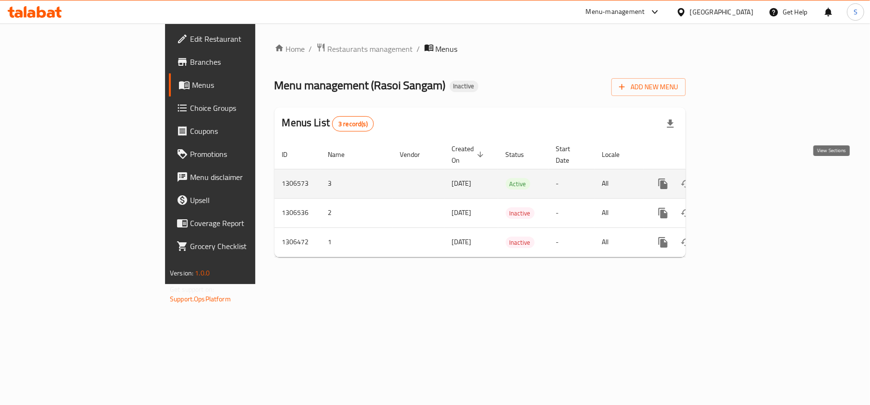
click at [737, 179] on icon "enhanced table" at bounding box center [732, 183] width 9 height 9
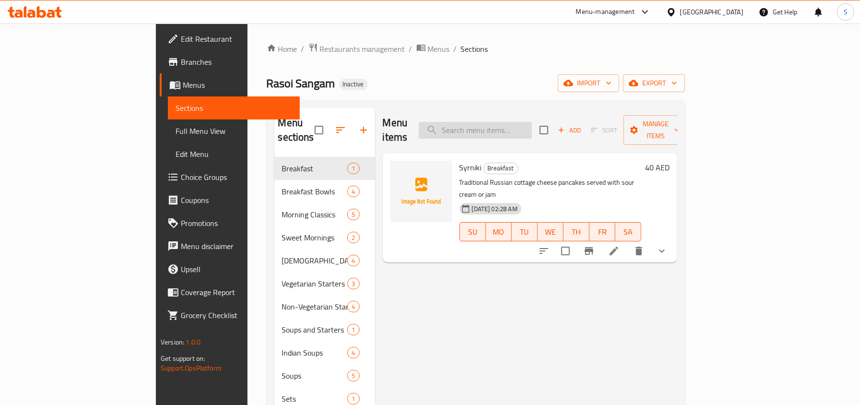
click at [525, 125] on input "search" at bounding box center [475, 130] width 113 height 17
paste input "old Souvenir T"
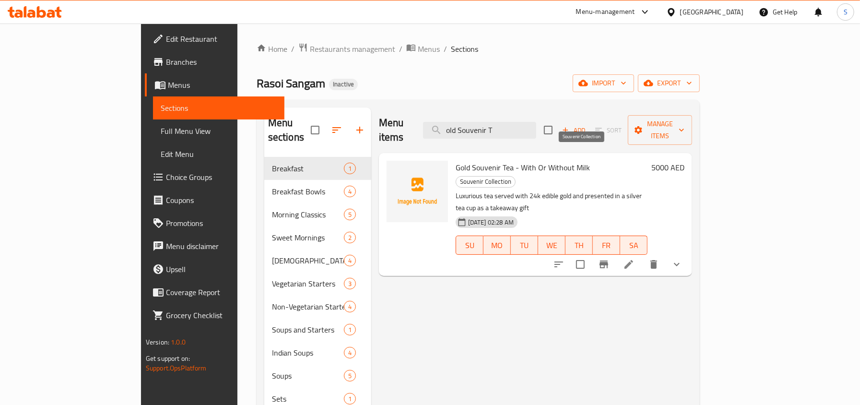
click at [515, 176] on span "Souvenir Collection" at bounding box center [485, 181] width 59 height 11
copy span "Souvenir Collection"
click at [529, 112] on div "Menu items old Souvenir T Add Sort Manage items" at bounding box center [535, 130] width 313 height 46
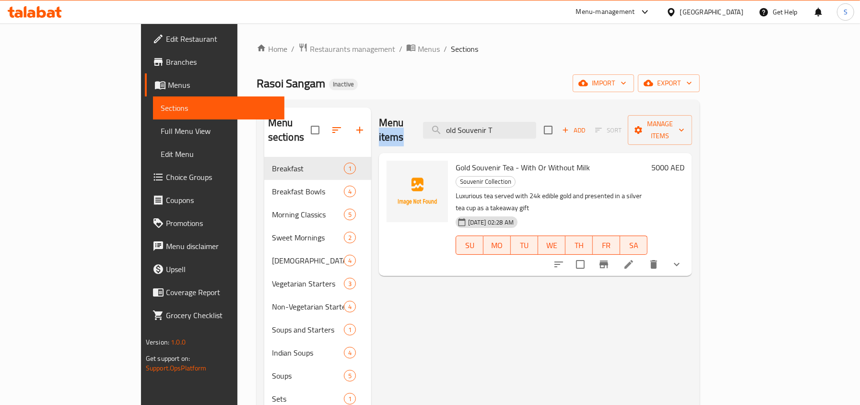
click at [529, 112] on div "Menu items old Souvenir T Add Sort Manage items" at bounding box center [535, 130] width 313 height 46
click at [530, 123] on input "old Souvenir T" at bounding box center [479, 130] width 113 height 17
paste input "Cream Of Mushroom S"
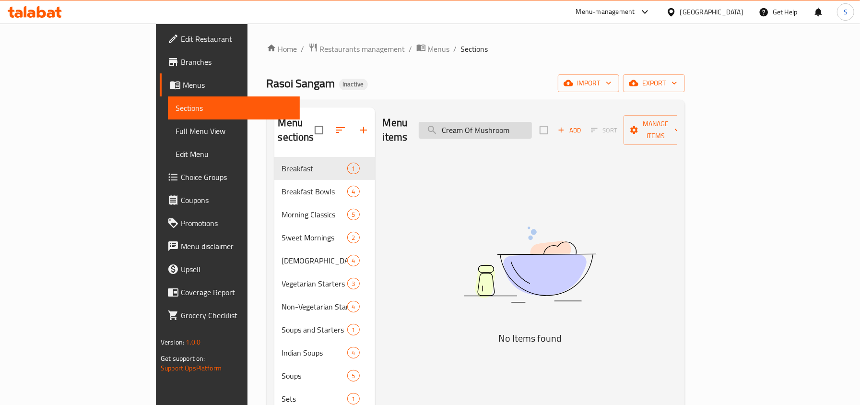
click at [498, 124] on input "Cream Of Mushroom" at bounding box center [475, 130] width 113 height 17
click at [532, 125] on input "Cream Of Mushroom" at bounding box center [475, 130] width 113 height 17
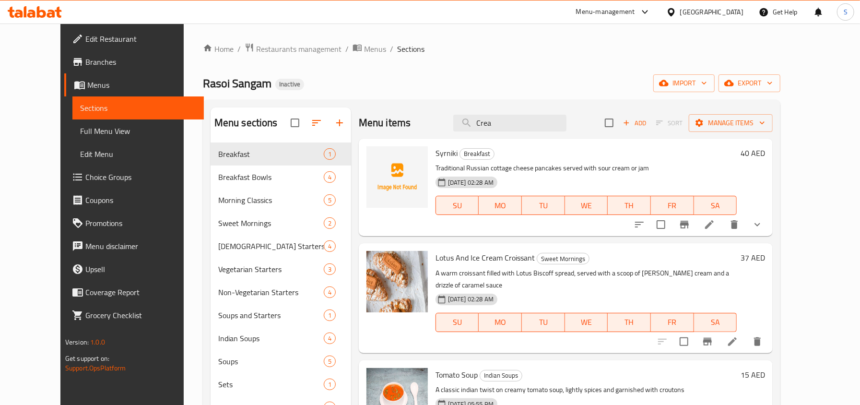
type input "Crea"
click at [87, 89] on span "Menus" at bounding box center [141, 85] width 109 height 12
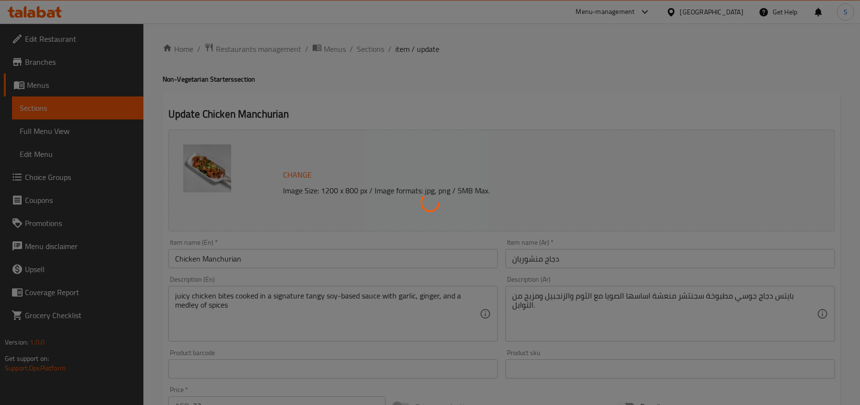
click at [626, 321] on div at bounding box center [430, 202] width 860 height 405
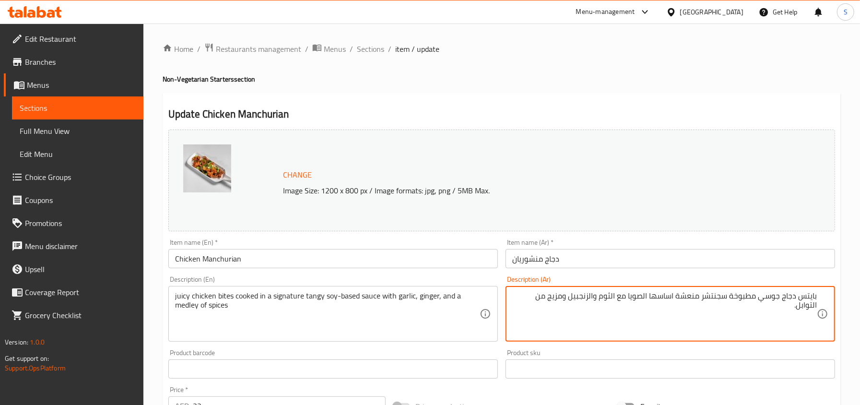
drag, startPoint x: 675, startPoint y: 296, endPoint x: 630, endPoint y: 294, distance: 45.2
click at [630, 294] on textarea "بايتس دجاج جوسي مطبوخة سجنتشر منعشة اساسها الصويا مع الثوم والزنجبيل ومزيج من ا…" at bounding box center [665, 314] width 305 height 46
paste textarea "وص اساسه صويا"
type textarea "بايتس دجاج جوسي مطبوخة سجنتشر منعشة صوص اساسه صويا مع الثوم والزنجبيل ومزيج من …"
click at [594, 264] on input "دجاج منشوريان" at bounding box center [671, 258] width 330 height 19
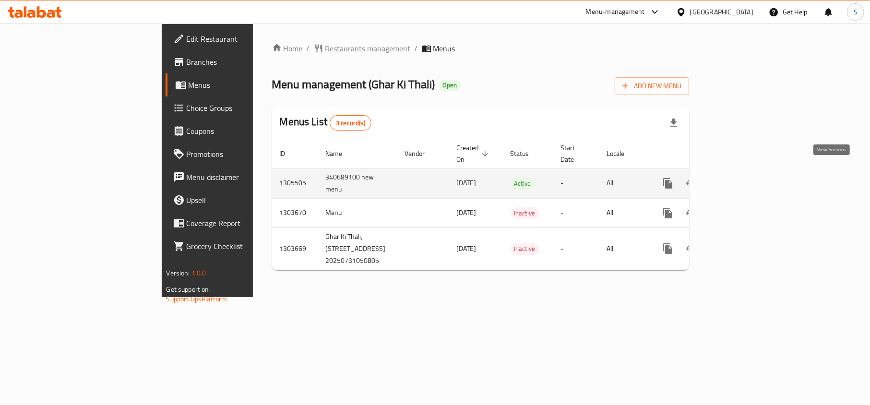
click at [741, 179] on icon "enhanced table" at bounding box center [737, 183] width 9 height 9
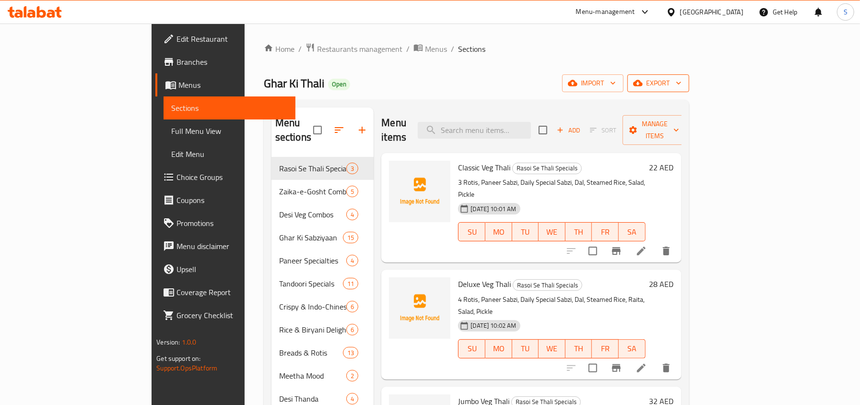
click at [682, 86] on span "export" at bounding box center [658, 83] width 47 height 12
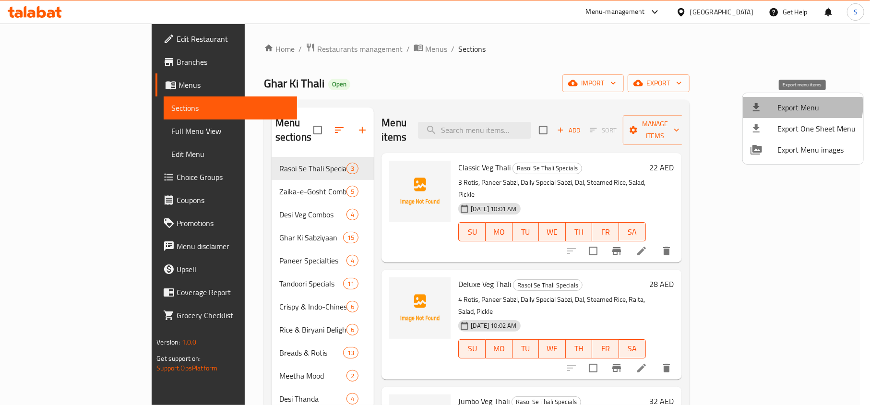
click at [800, 106] on span "Export Menu" at bounding box center [816, 108] width 78 height 12
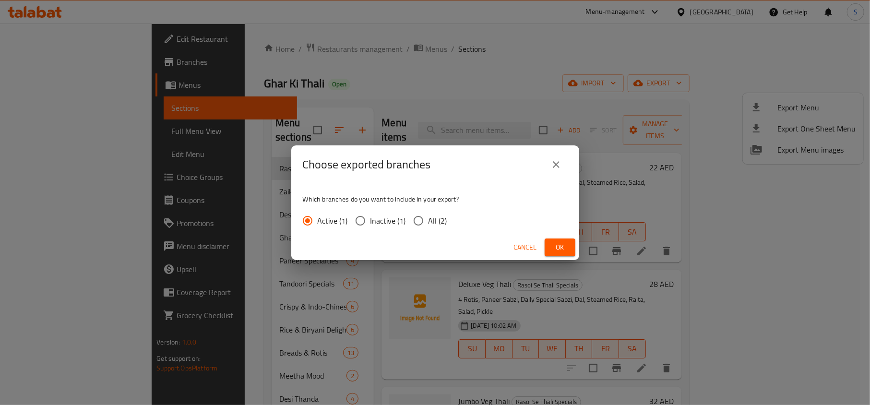
click at [445, 223] on span "All (2)" at bounding box center [438, 221] width 19 height 12
click at [429, 223] on input "All (2)" at bounding box center [418, 221] width 20 height 20
radio input "true"
click at [551, 243] on button "Ok" at bounding box center [560, 248] width 31 height 18
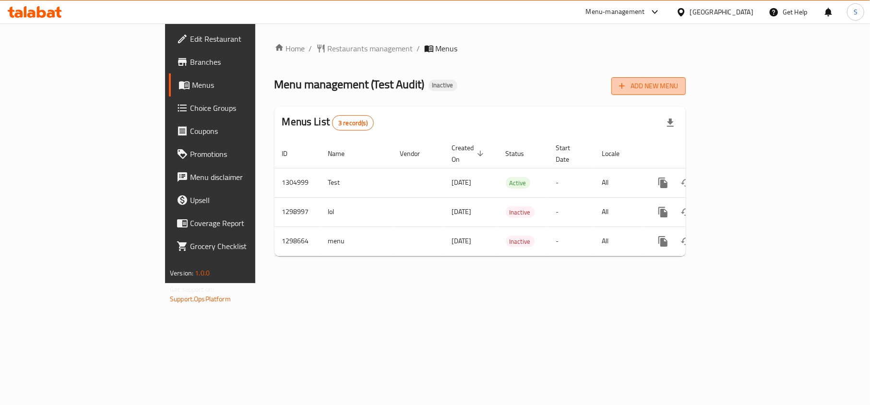
click at [678, 89] on span "Add New Menu" at bounding box center [648, 86] width 59 height 12
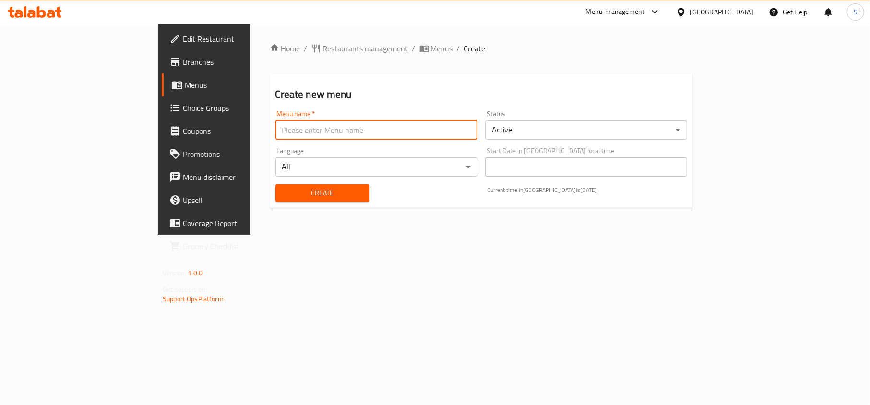
click at [275, 128] on input "text" at bounding box center [376, 129] width 202 height 19
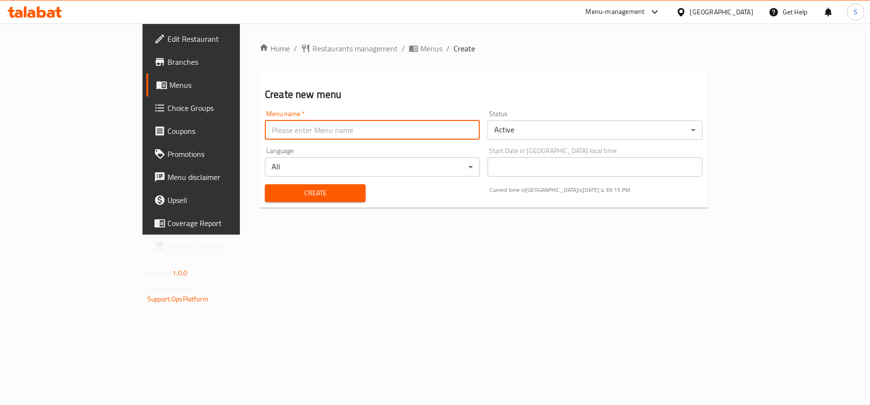
click at [265, 133] on input "text" at bounding box center [372, 129] width 215 height 19
type input "t"
click at [273, 194] on span "Create" at bounding box center [315, 193] width 85 height 12
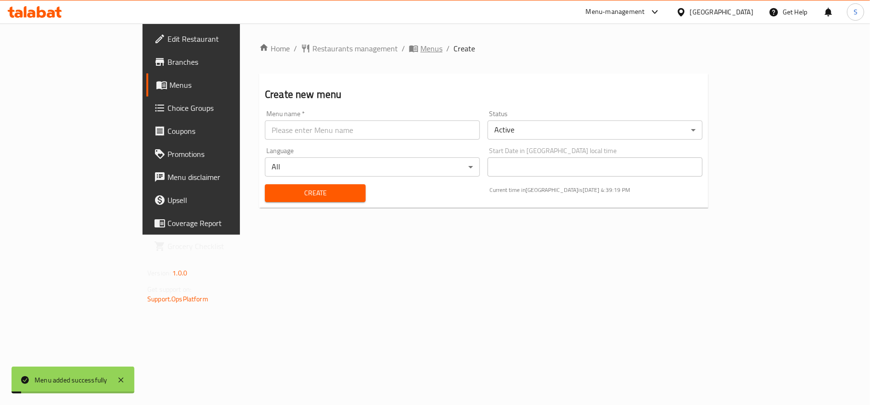
click at [420, 51] on span "Menus" at bounding box center [431, 49] width 22 height 12
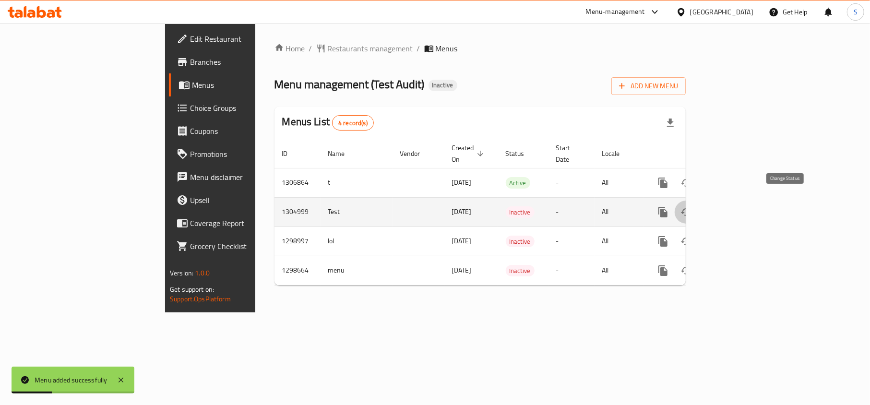
click at [692, 208] on icon "enhanced table" at bounding box center [686, 212] width 11 height 8
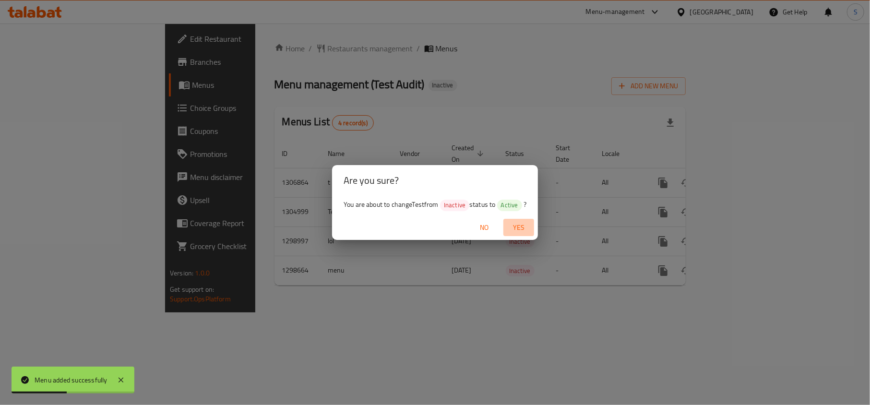
click at [526, 230] on span "Yes" at bounding box center [518, 228] width 23 height 12
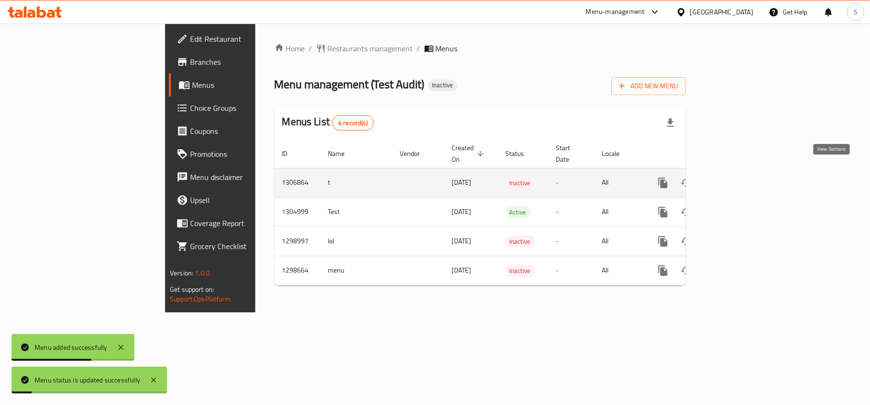
click at [738, 177] on icon "enhanced table" at bounding box center [733, 183] width 12 height 12
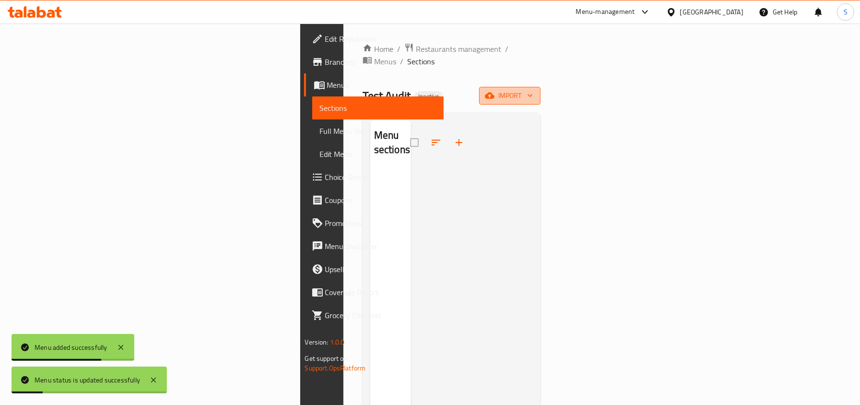
click at [533, 90] on span "import" at bounding box center [510, 96] width 46 height 12
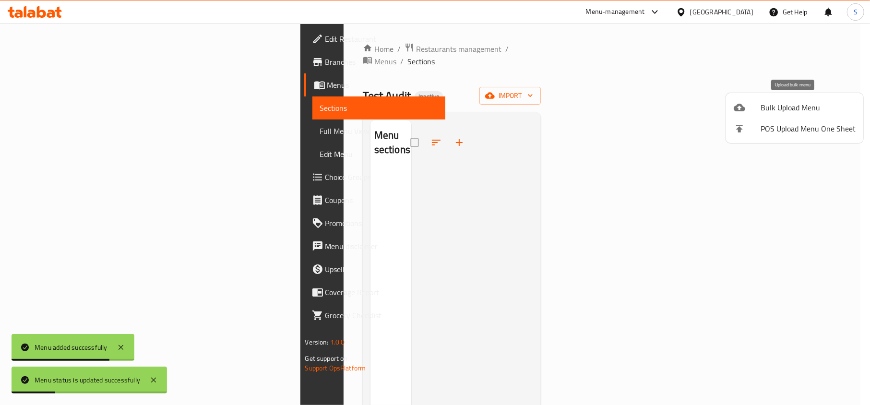
click at [757, 102] on div at bounding box center [747, 108] width 27 height 12
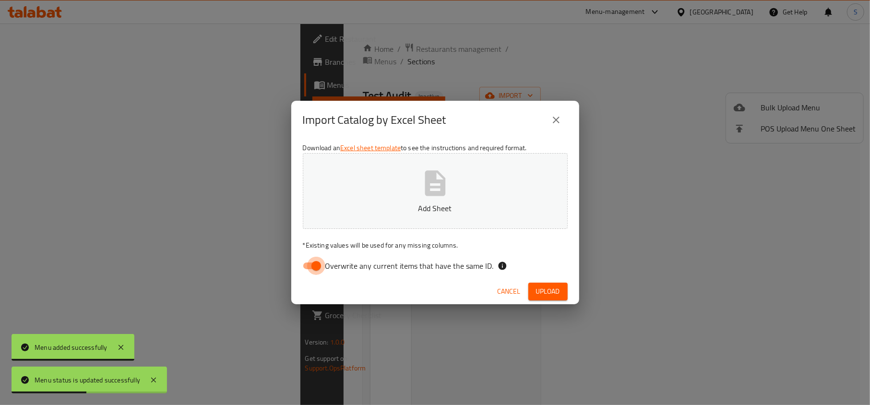
click at [321, 263] on input "Overwrite any current items that have the same ID." at bounding box center [316, 266] width 55 height 18
checkbox input "false"
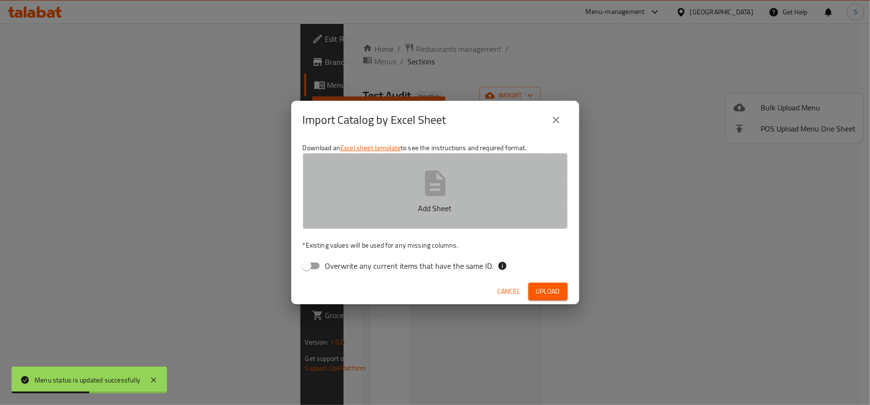
click at [371, 185] on button "Add Sheet" at bounding box center [435, 191] width 265 height 76
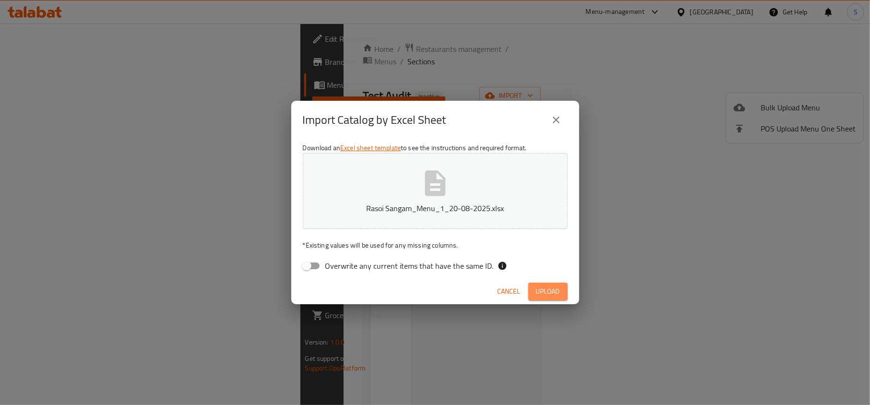
click at [540, 293] on span "Upload" at bounding box center [548, 292] width 24 height 12
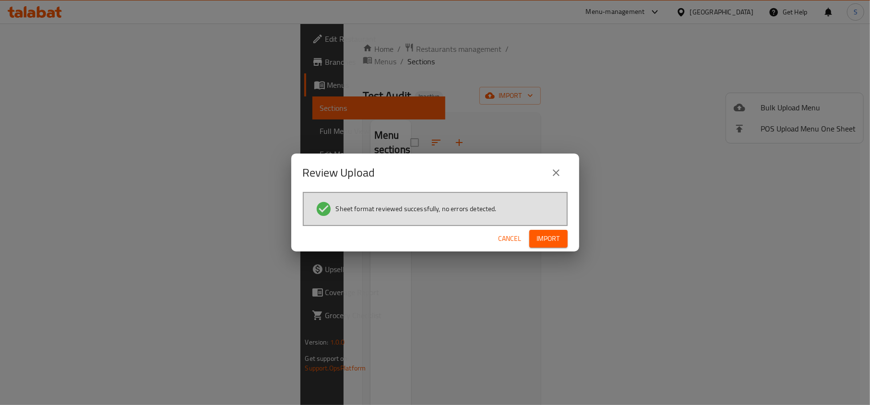
click at [559, 235] on span "Import" at bounding box center [548, 239] width 23 height 12
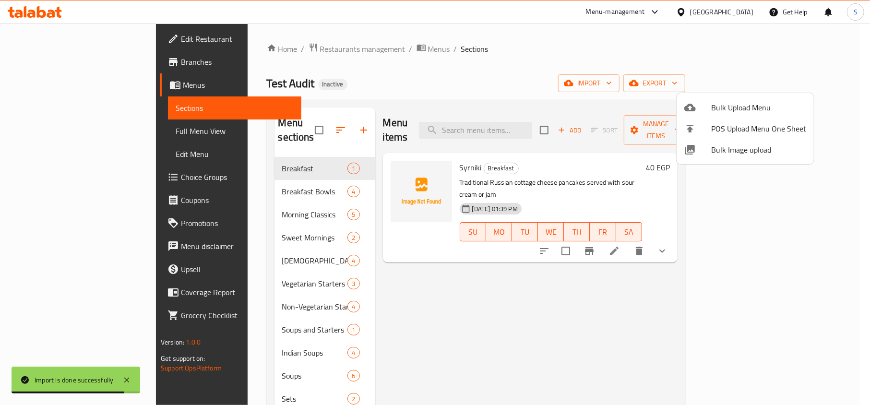
click at [536, 134] on div at bounding box center [435, 202] width 870 height 405
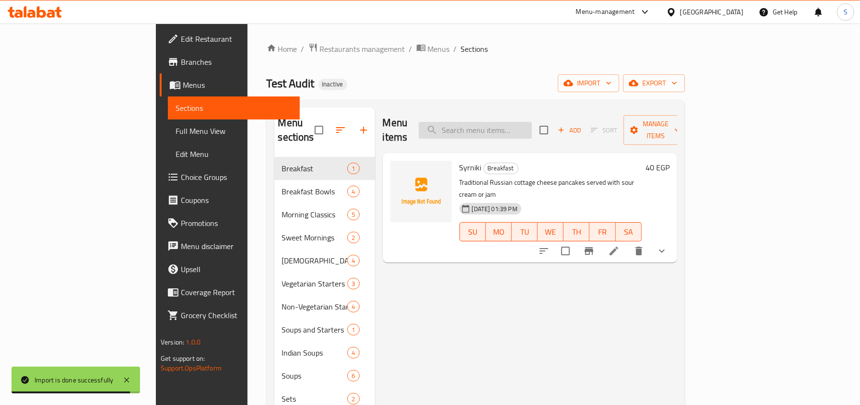
click at [532, 125] on input "search" at bounding box center [475, 130] width 113 height 17
click at [501, 125] on input "search" at bounding box center [475, 130] width 113 height 17
paste input "Cream Of Mushroom S"
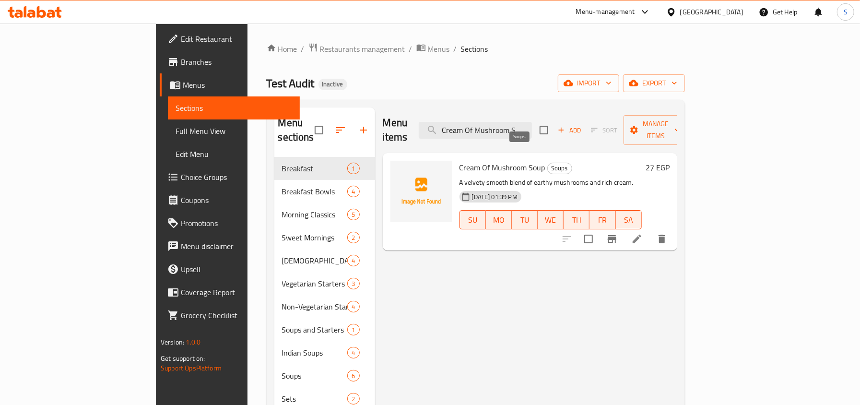
click at [548, 163] on span "Soups" at bounding box center [560, 168] width 24 height 11
copy span "Soups"
click at [532, 122] on input "Cream Of Mushroom S" at bounding box center [475, 130] width 113 height 17
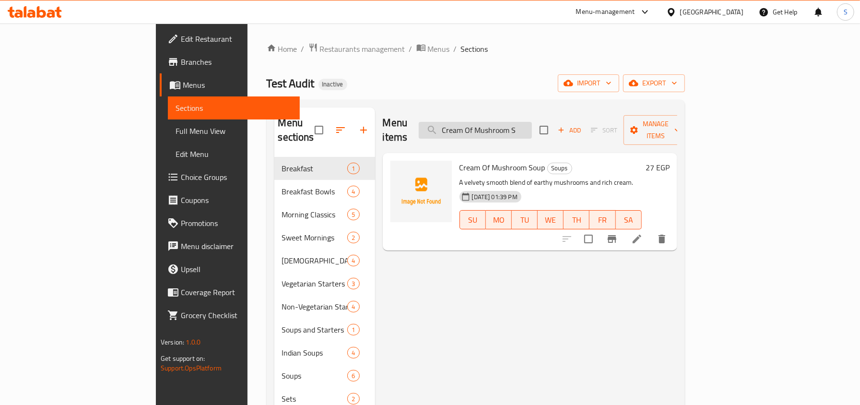
click at [532, 122] on input "Cream Of Mushroom S" at bounding box center [475, 130] width 113 height 17
paste input "Chicken Soup And Vinaig"
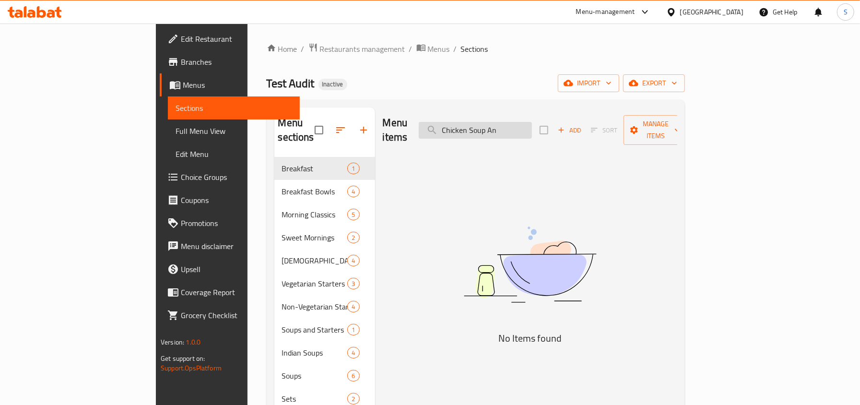
click at [501, 125] on input "Chicken Soup An" at bounding box center [475, 130] width 113 height 17
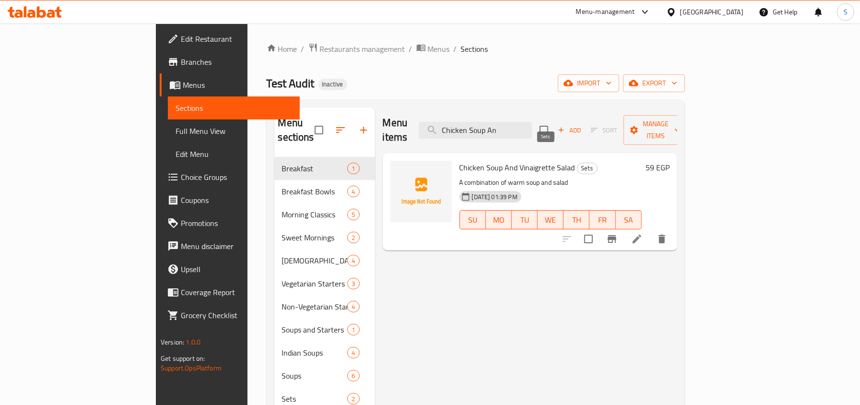
click at [578, 163] on span "Sets" at bounding box center [588, 168] width 20 height 11
copy span "Sets"
click at [513, 133] on div "Menu items Chicken Soup An Add Sort Manage items" at bounding box center [530, 130] width 295 height 46
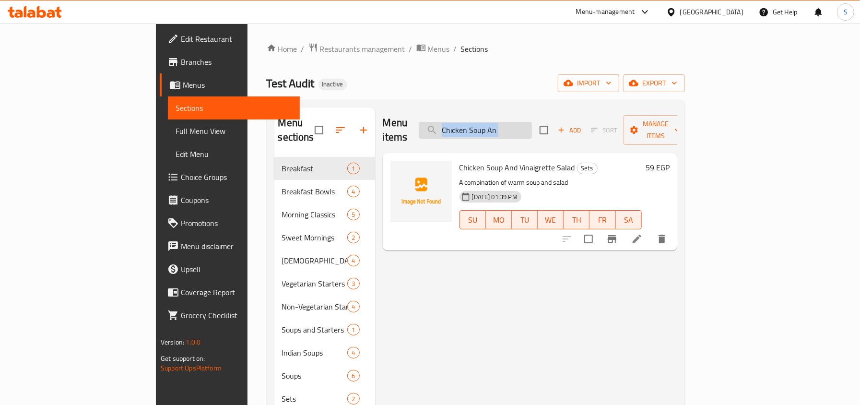
click at [513, 123] on input "Chicken Soup An" at bounding box center [475, 130] width 113 height 17
paste input "herry Chocolate Vira"
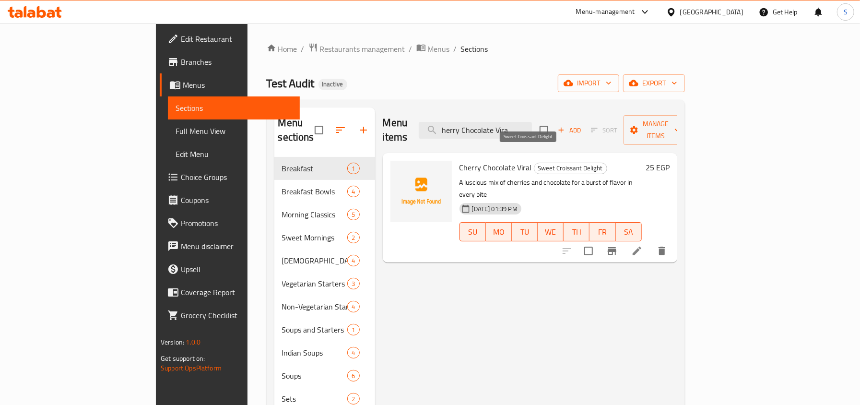
click at [535, 163] on span "Sweet Croissant Delight" at bounding box center [571, 168] width 72 height 11
copy span "Sweet Croissant Delight"
drag, startPoint x: 359, startPoint y: 82, endPoint x: 453, endPoint y: 102, distance: 96.2
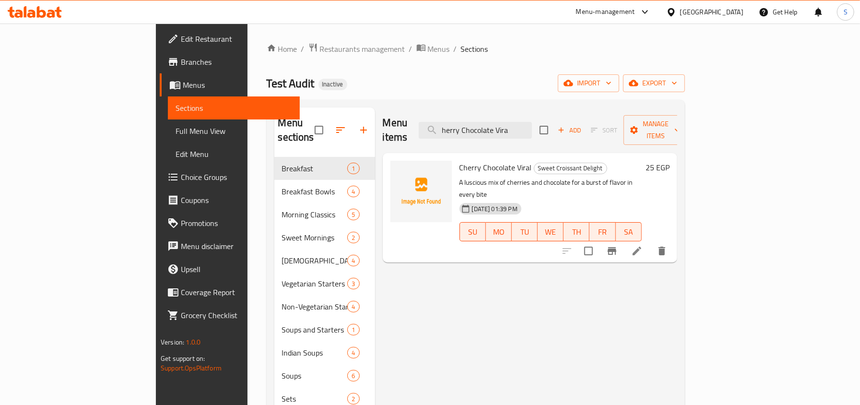
click at [359, 82] on div "Test Audit Inactive import export" at bounding box center [476, 83] width 418 height 18
click at [532, 130] on input "herry Chocolate Vira" at bounding box center [475, 130] width 113 height 17
paste input "[PERSON_NAME] Fresh Milk"
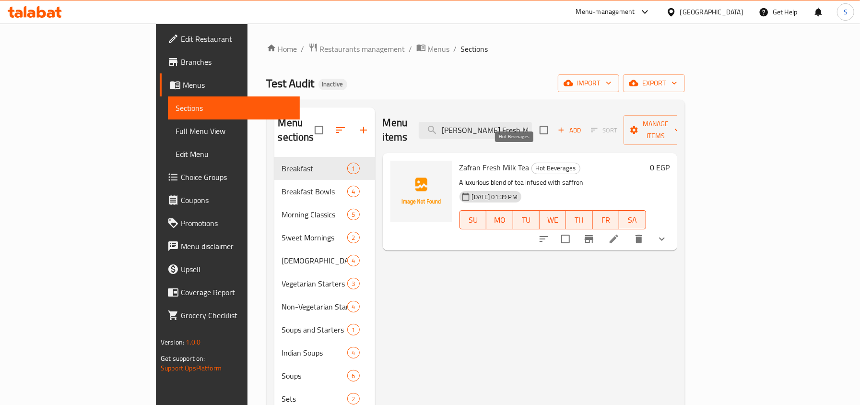
type input "[PERSON_NAME] Fresh Milk"
click at [532, 163] on span "Hot Beverages" at bounding box center [556, 168] width 48 height 11
copy span "Hot Beverages"
